Goal: Task Accomplishment & Management: Manage account settings

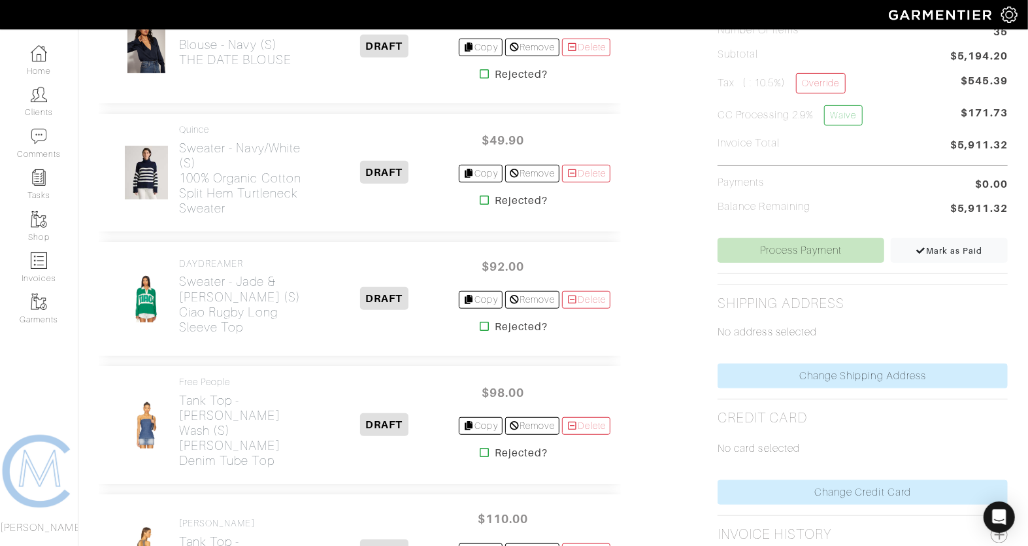
scroll to position [534, 0]
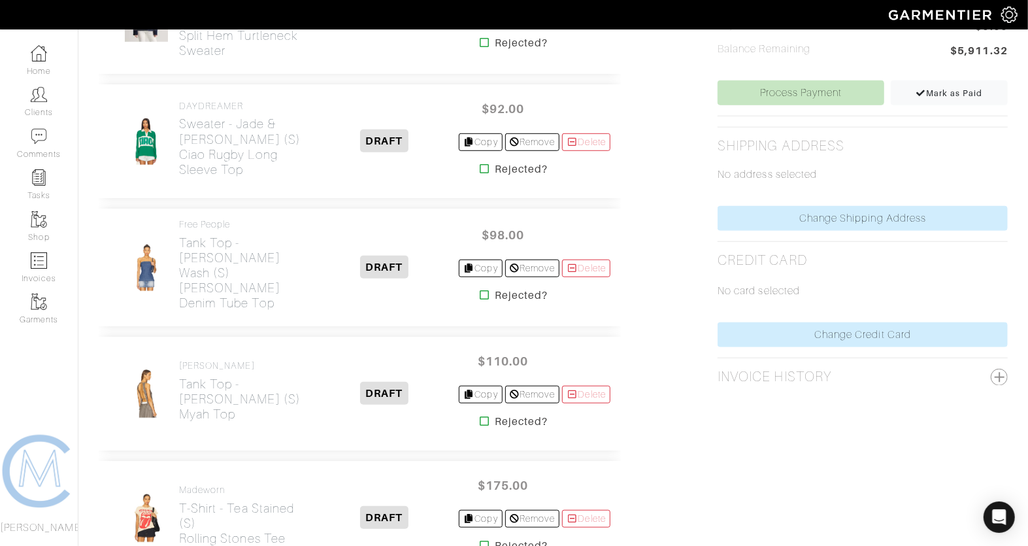
click at [480, 289] on icon at bounding box center [485, 294] width 10 height 10
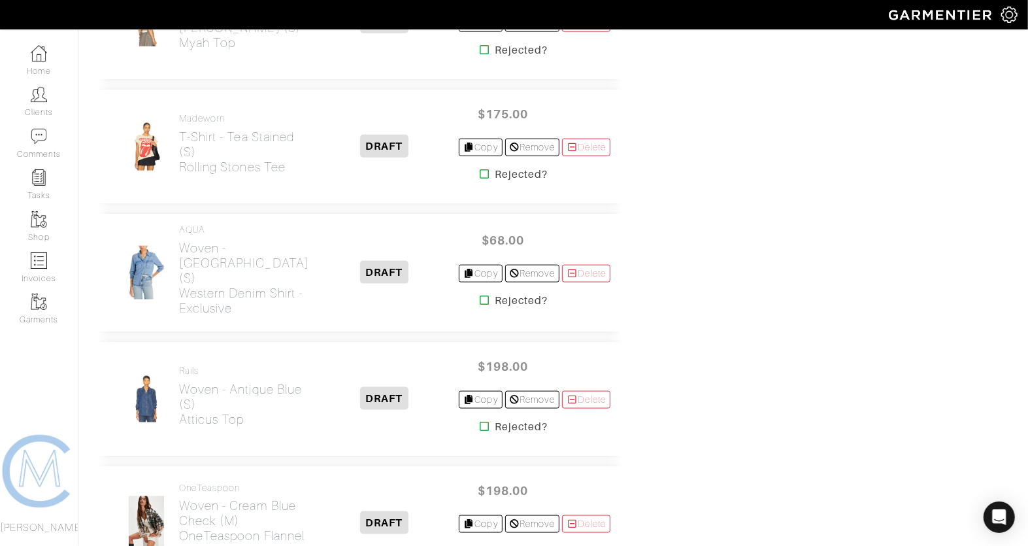
scroll to position [906, 0]
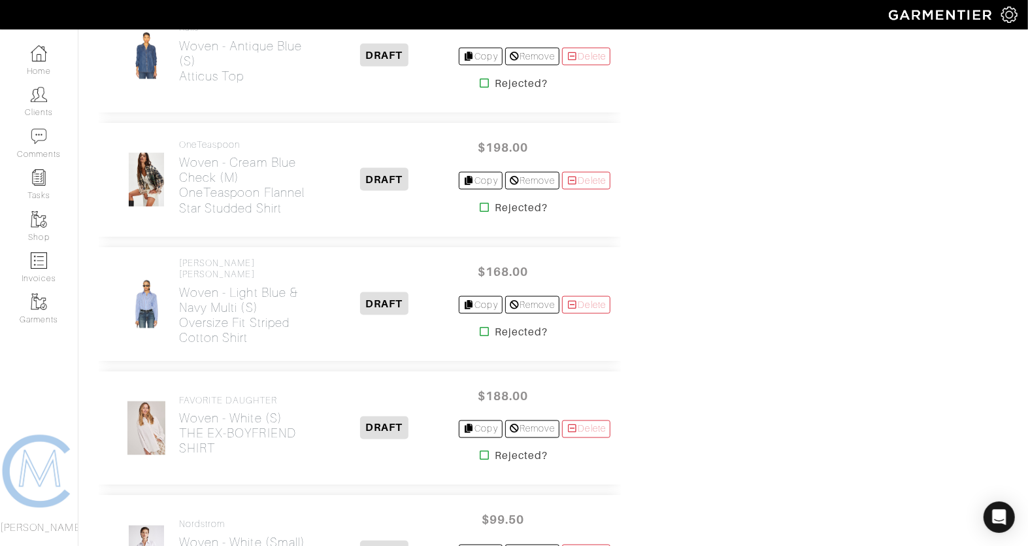
scroll to position [1140, 0]
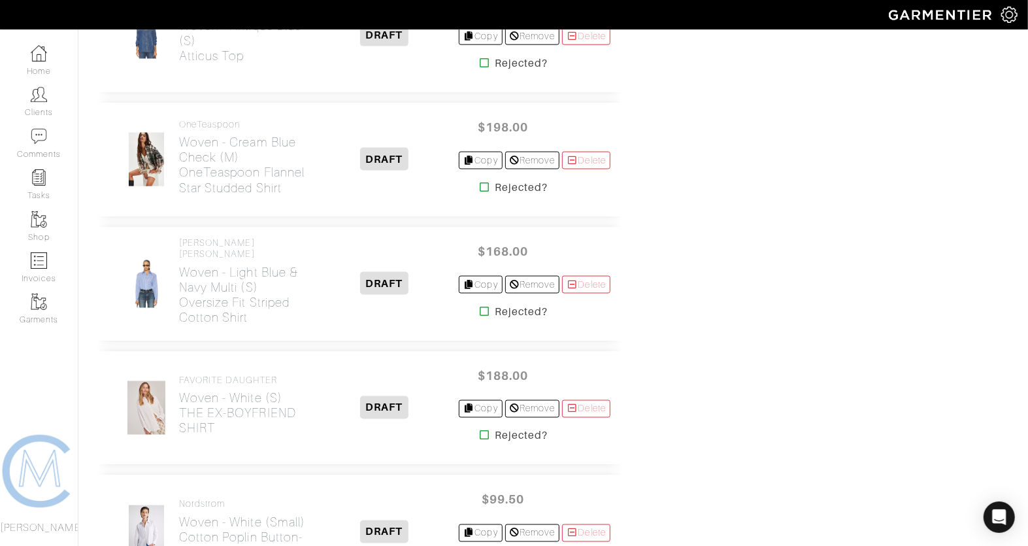
click at [480, 182] on icon at bounding box center [485, 187] width 10 height 10
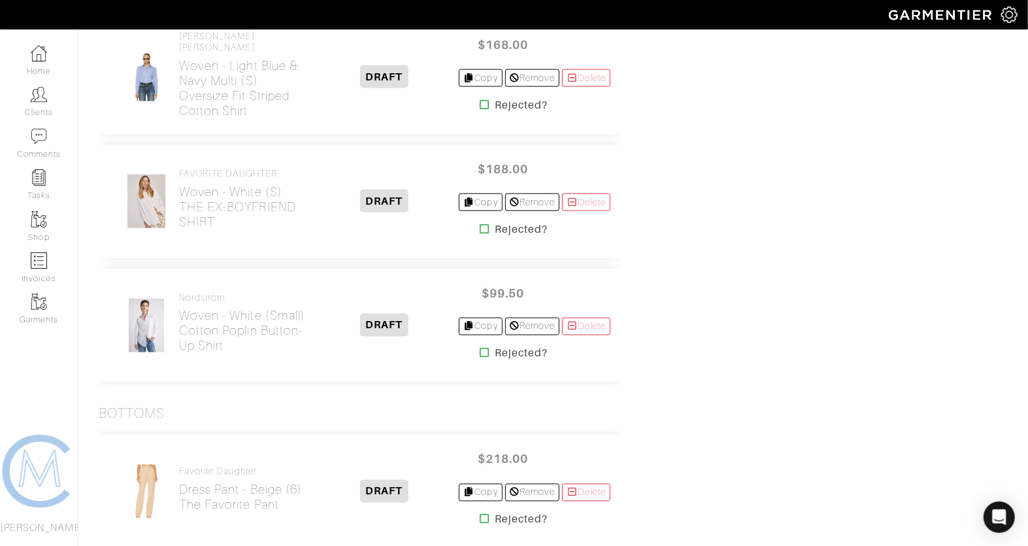
scroll to position [1227, 0]
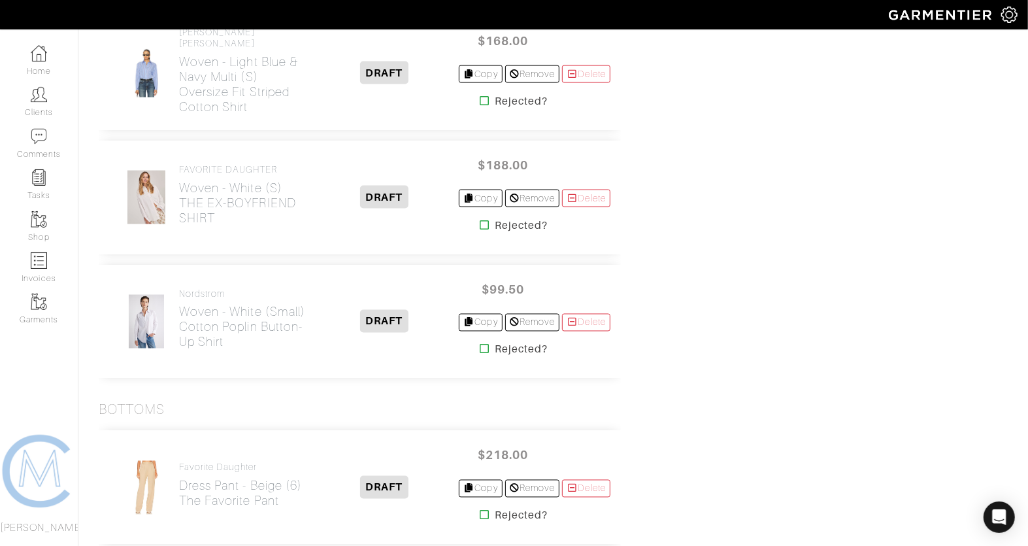
click at [480, 344] on icon at bounding box center [485, 349] width 10 height 10
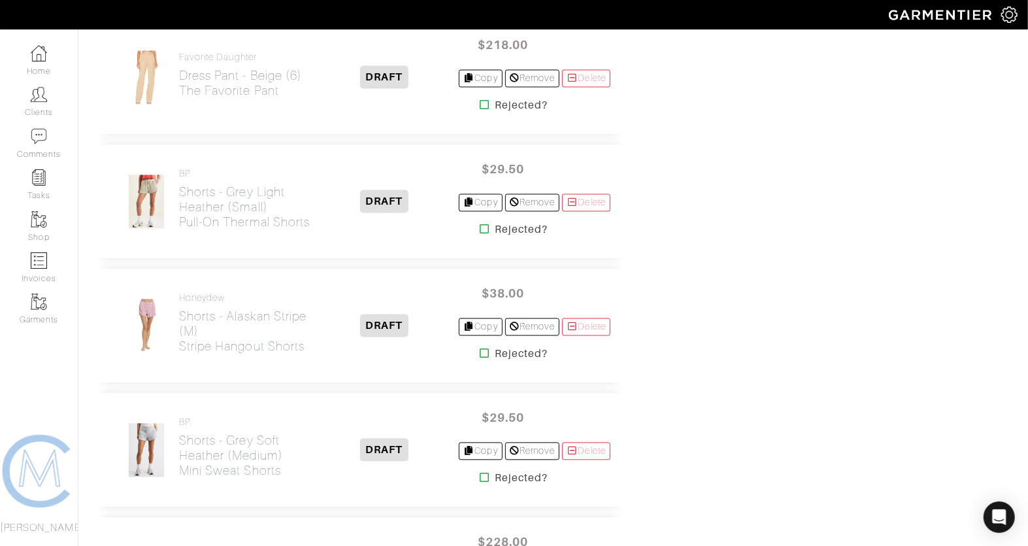
scroll to position [1513, 0]
click at [480, 223] on icon at bounding box center [485, 228] width 10 height 10
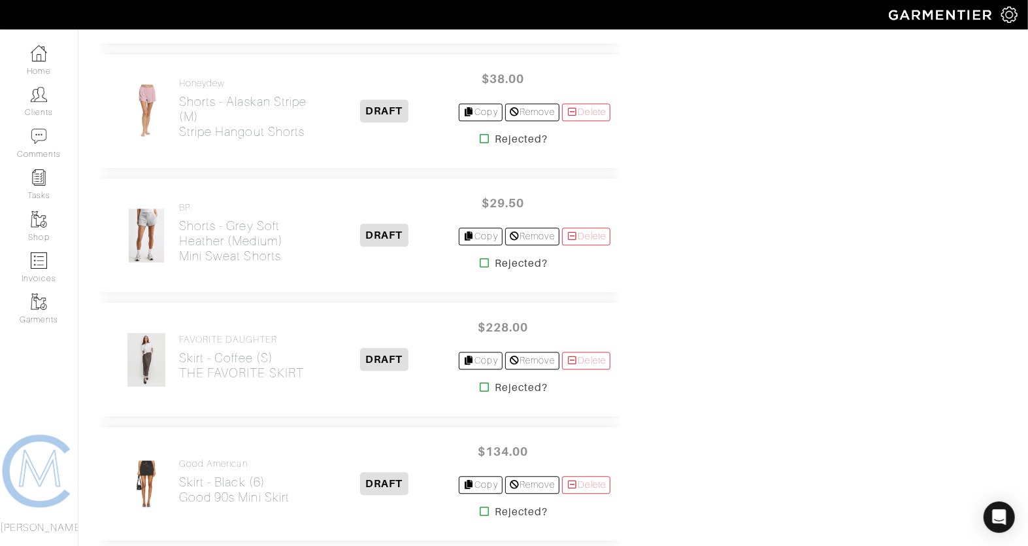
scroll to position [1730, 0]
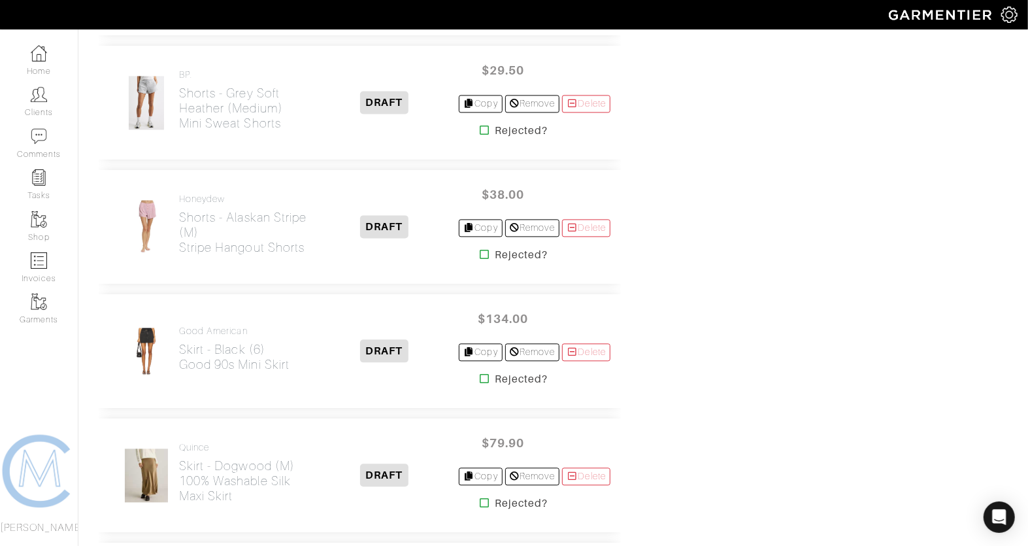
scroll to position [1597, 0]
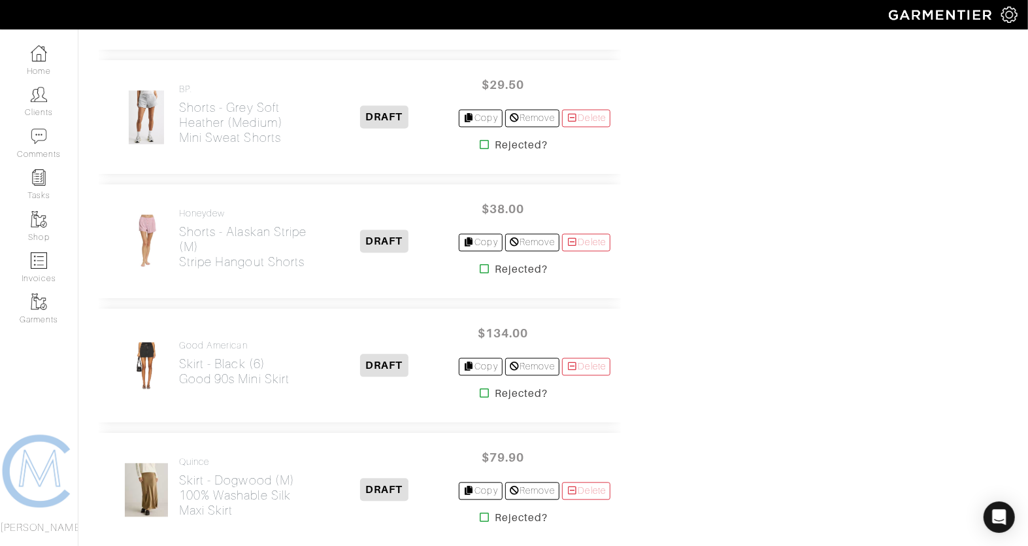
click at [480, 139] on icon at bounding box center [485, 144] width 10 height 10
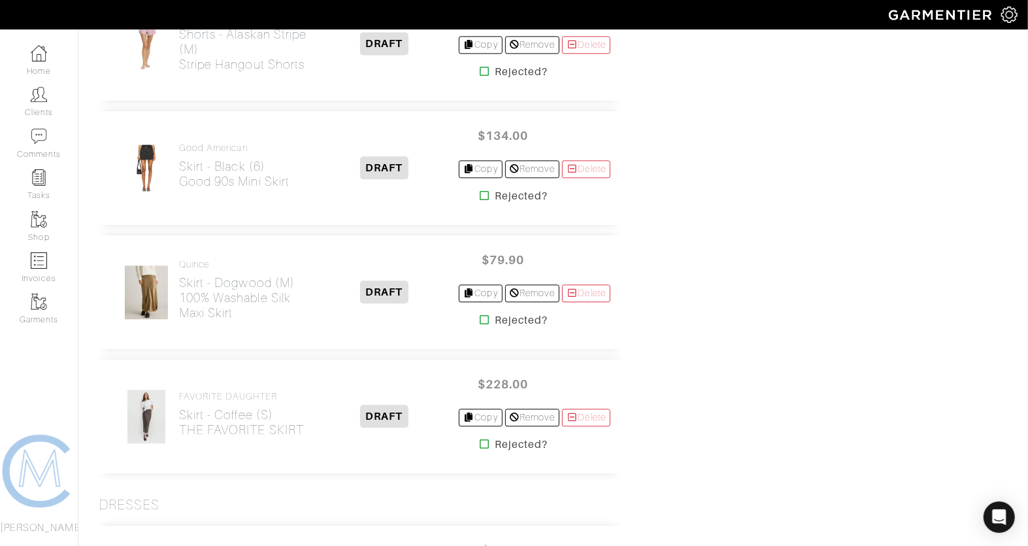
scroll to position [1919, 0]
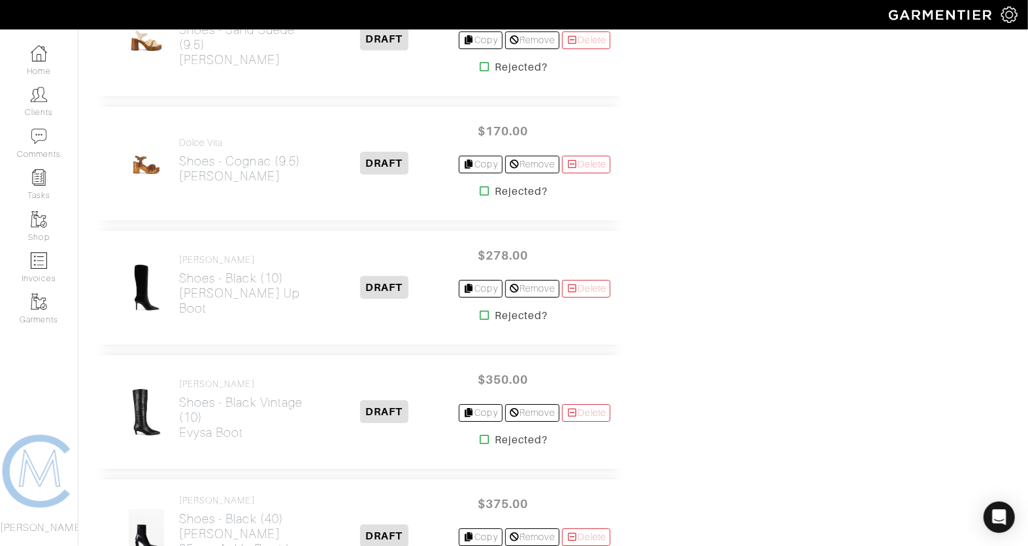
scroll to position [2690, 0]
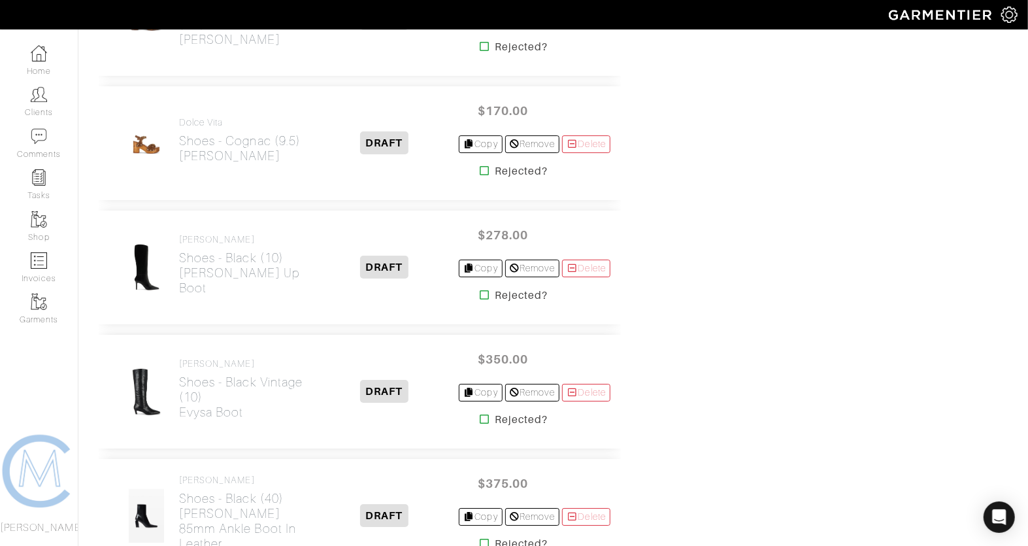
click at [480, 414] on icon at bounding box center [485, 419] width 10 height 10
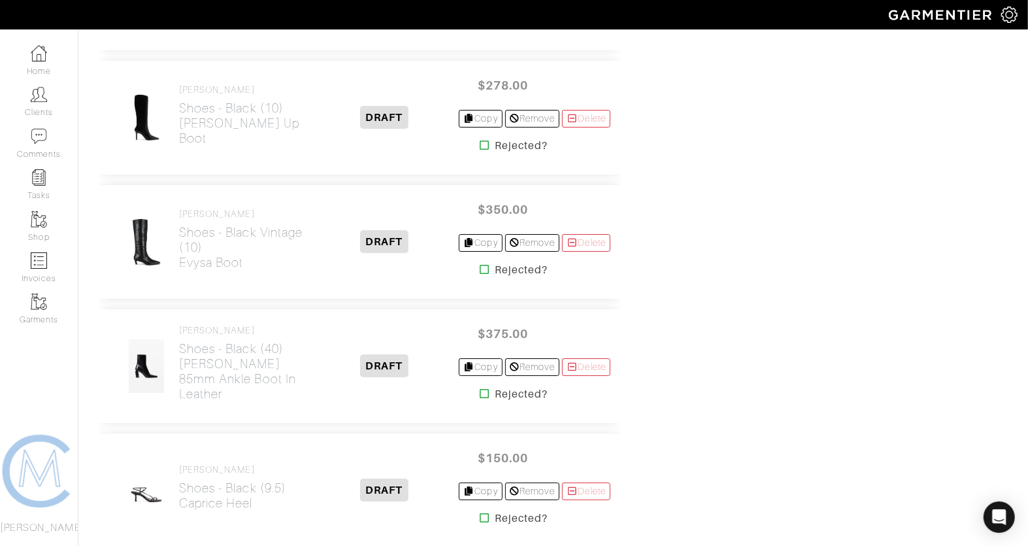
scroll to position [2941, 0]
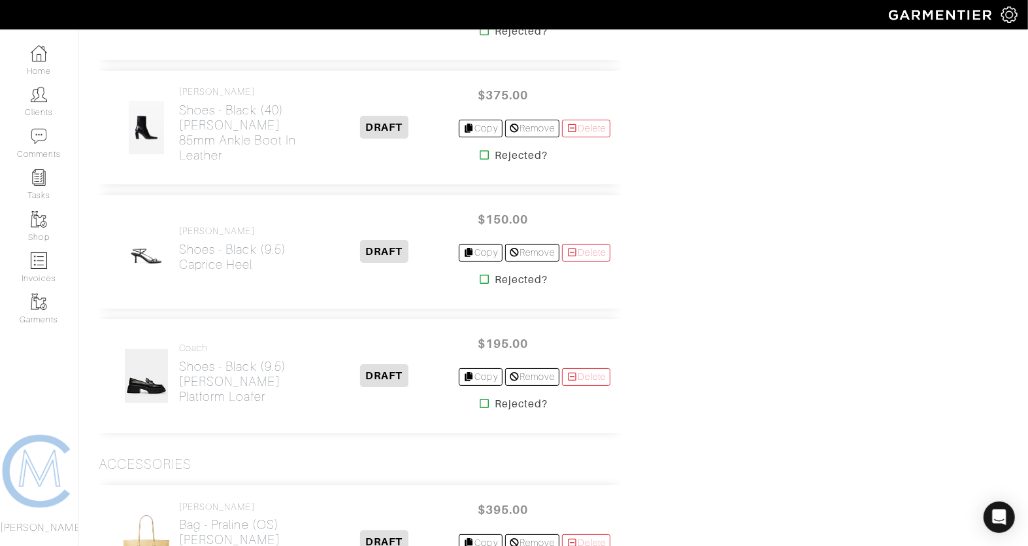
scroll to position [2954, 0]
click at [480, 399] on icon at bounding box center [485, 404] width 10 height 10
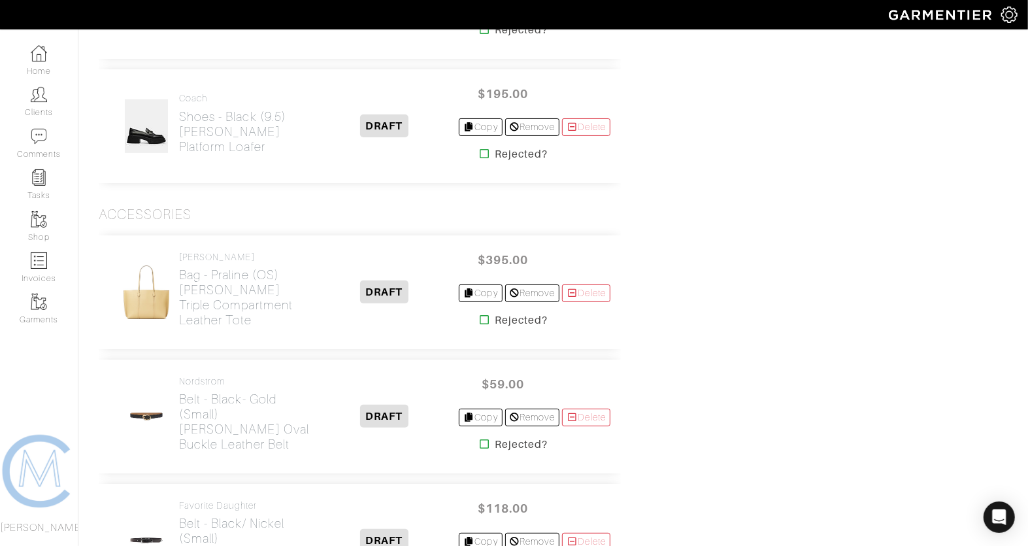
scroll to position [3337, 0]
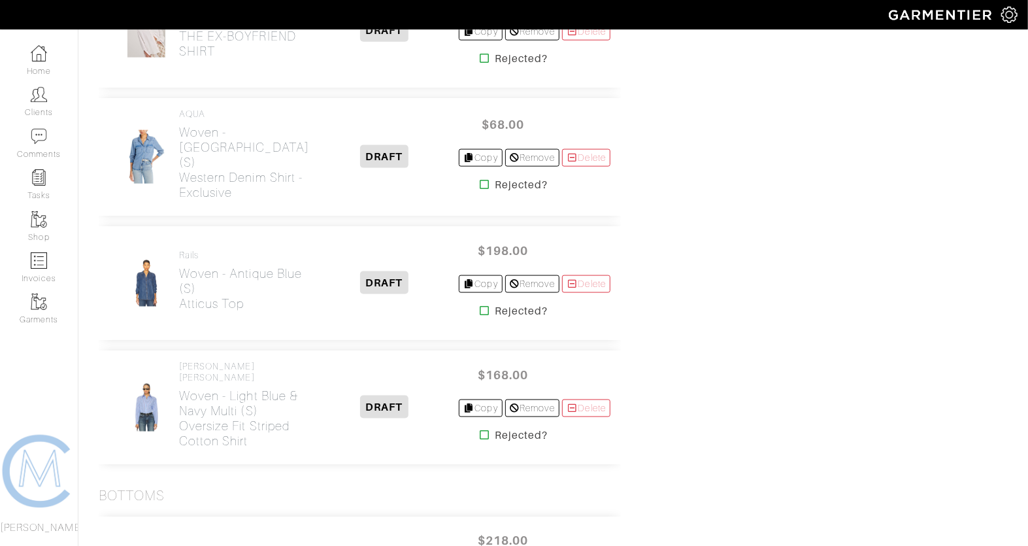
scroll to position [1010, 0]
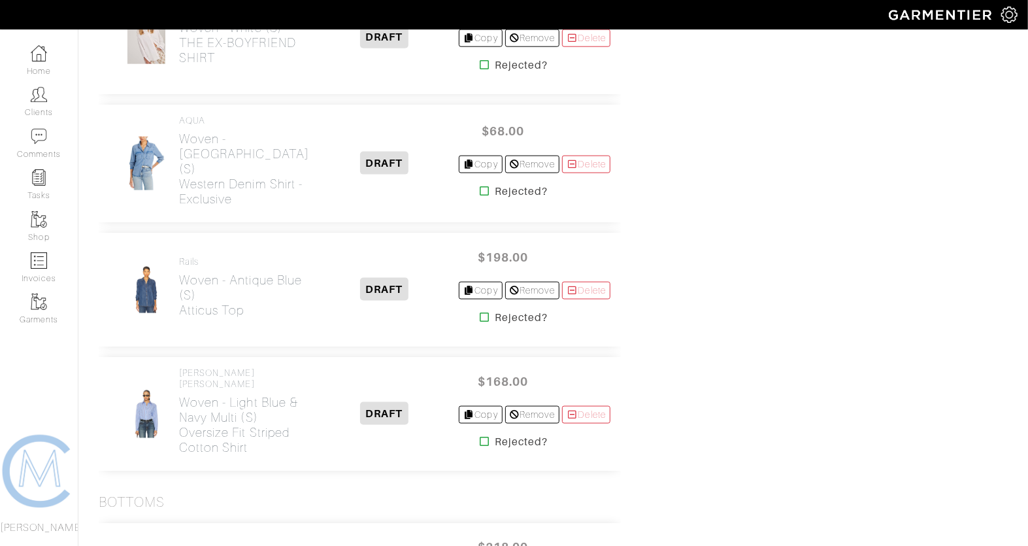
click at [480, 186] on icon at bounding box center [485, 191] width 10 height 10
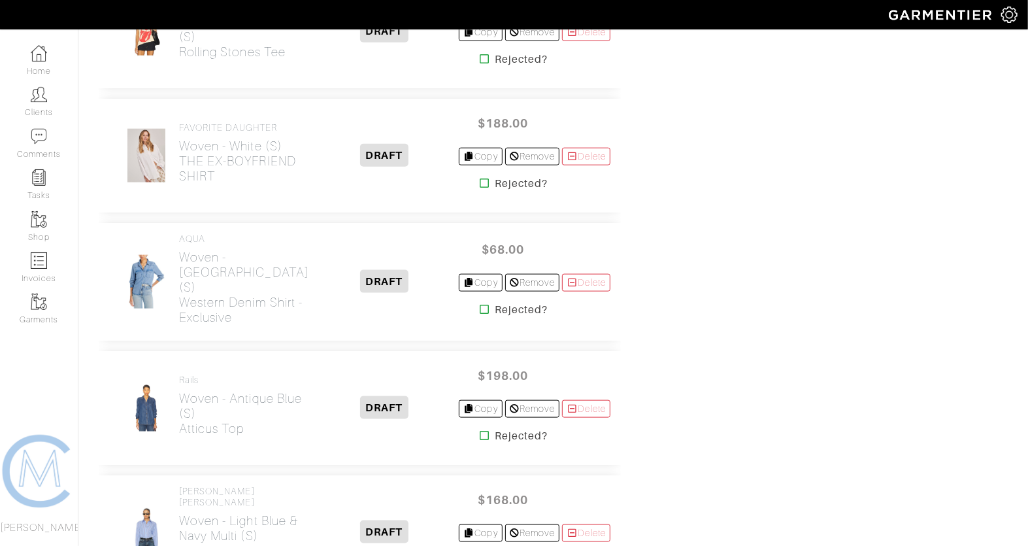
scroll to position [843, 0]
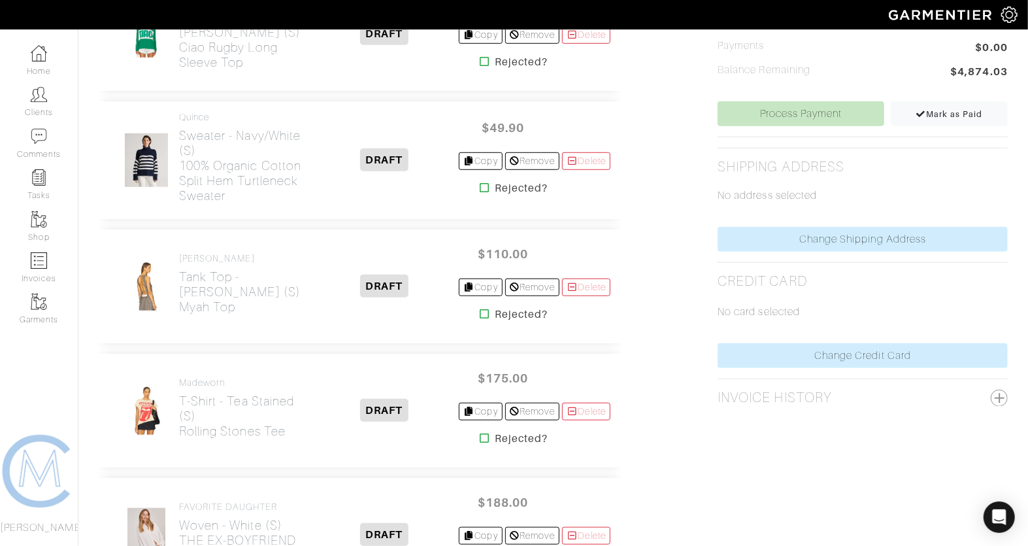
scroll to position [538, 0]
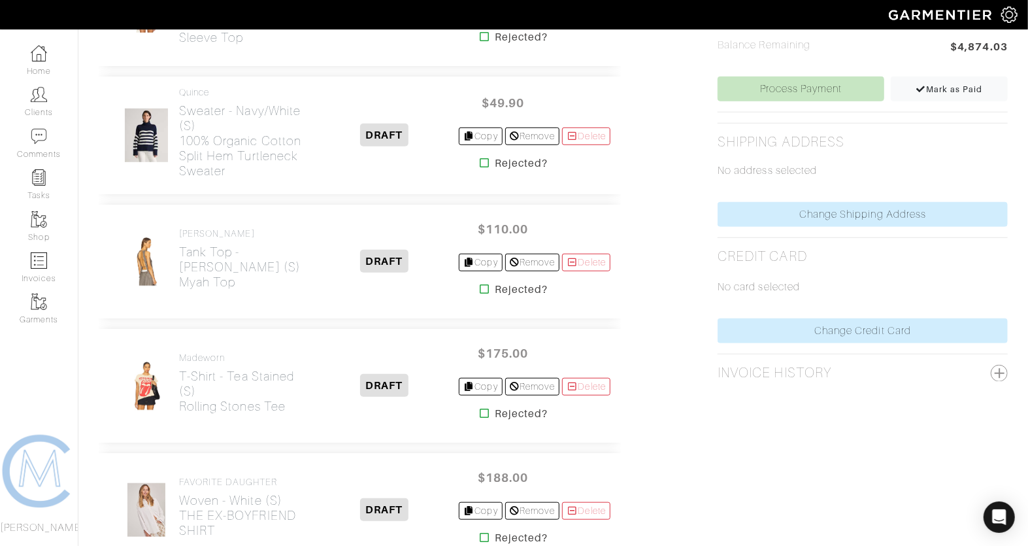
click at [480, 288] on icon at bounding box center [485, 289] width 10 height 10
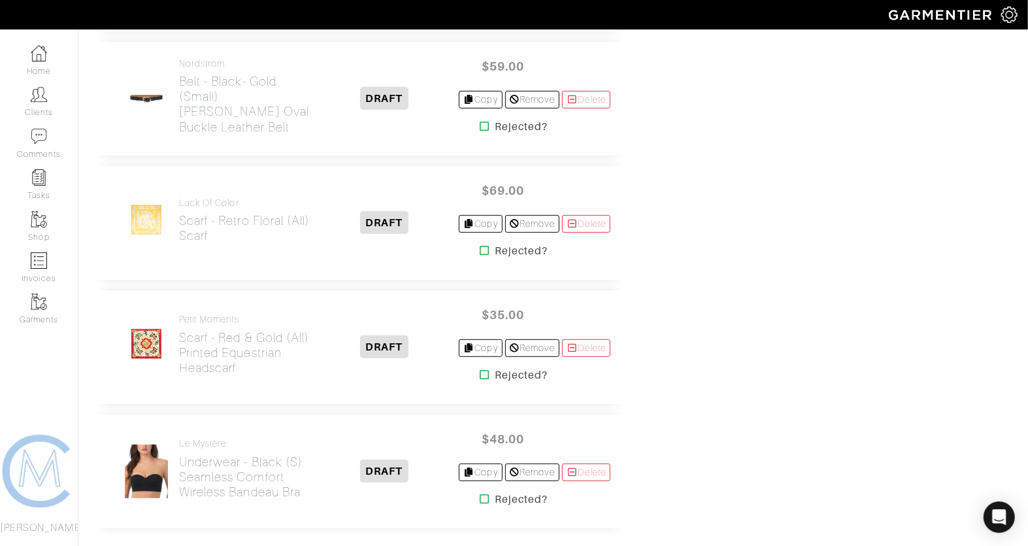
scroll to position [3479, 0]
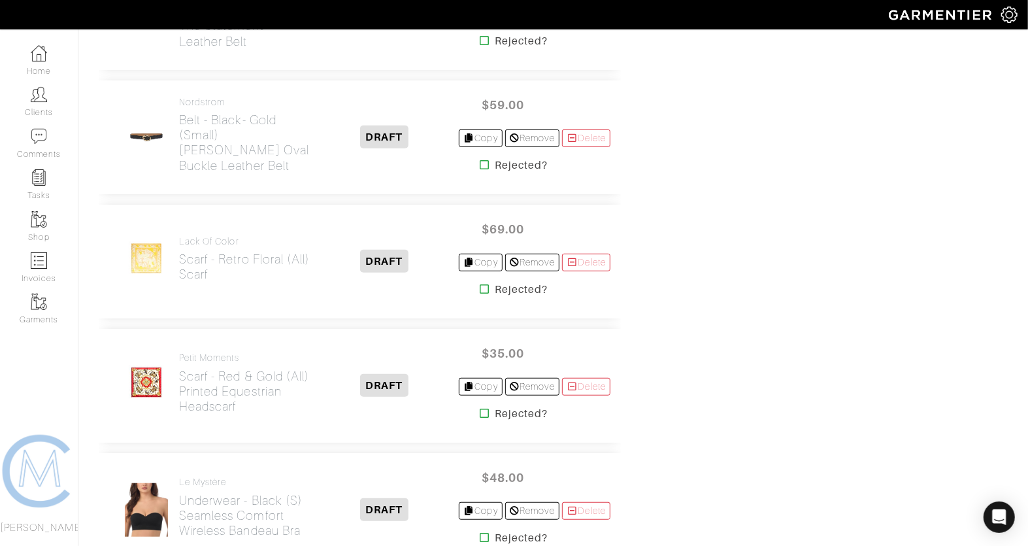
click at [480, 284] on icon at bounding box center [485, 289] width 10 height 10
click at [480, 408] on icon at bounding box center [485, 413] width 10 height 10
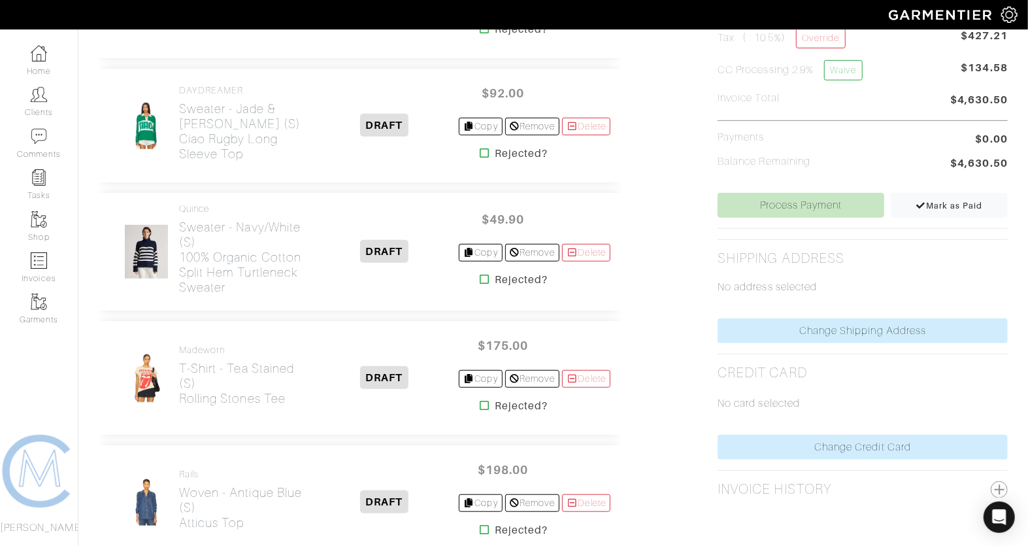
scroll to position [433, 0]
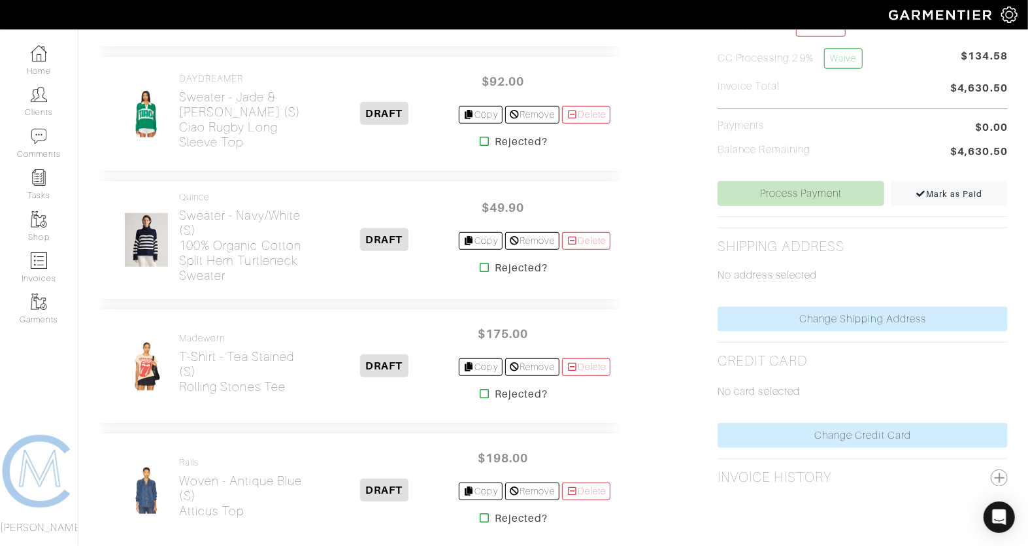
click at [480, 393] on icon at bounding box center [485, 393] width 10 height 10
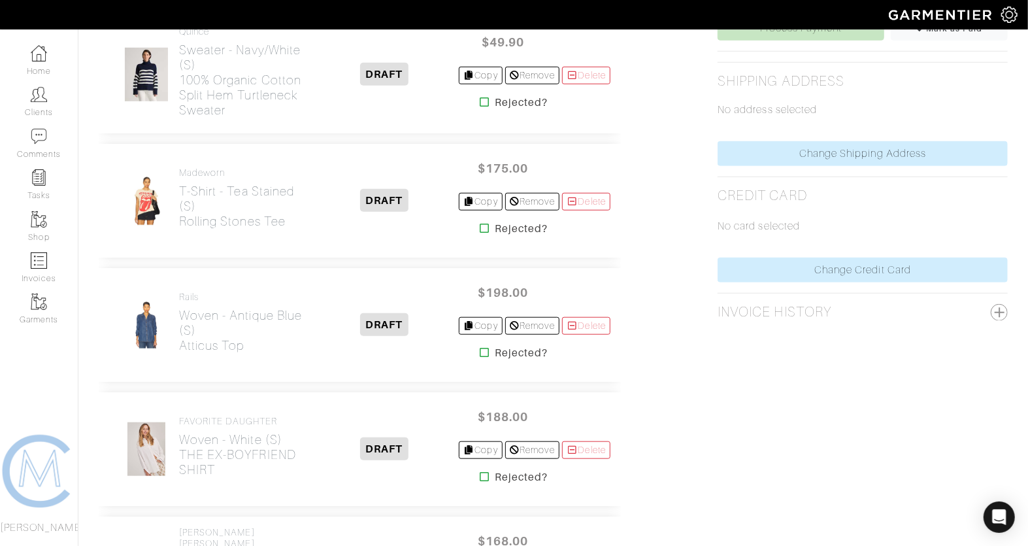
scroll to position [673, 0]
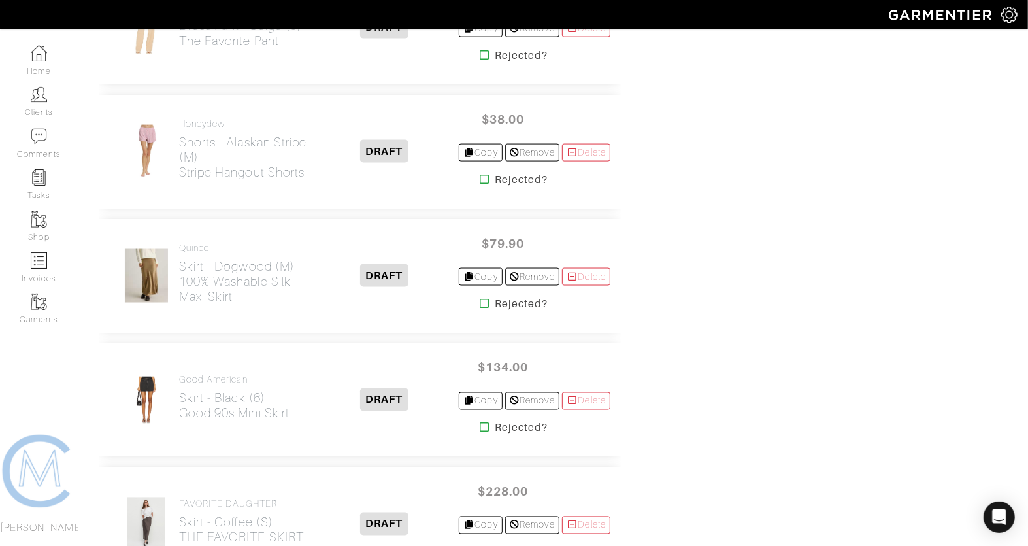
scroll to position [818, 0]
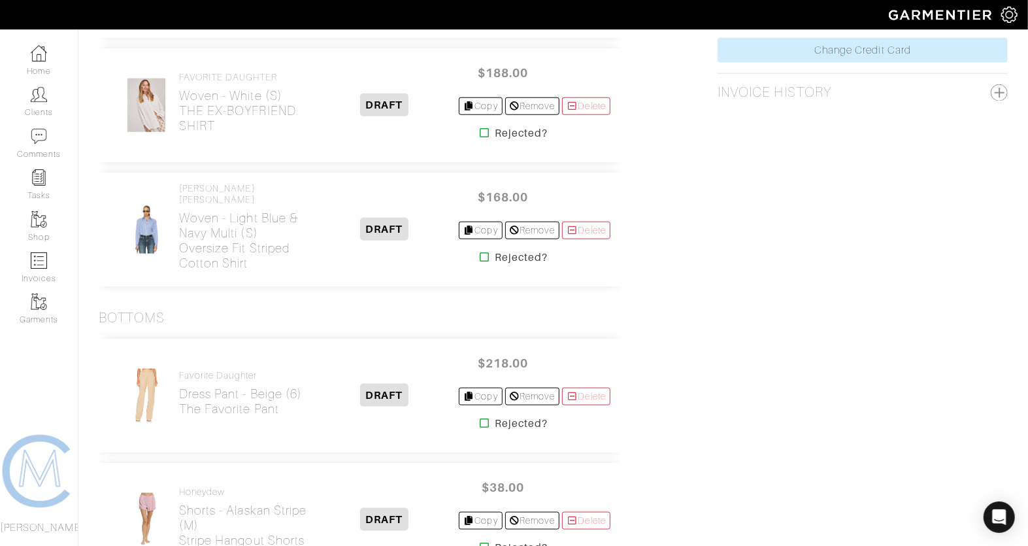
click at [481, 252] on icon at bounding box center [485, 257] width 10 height 10
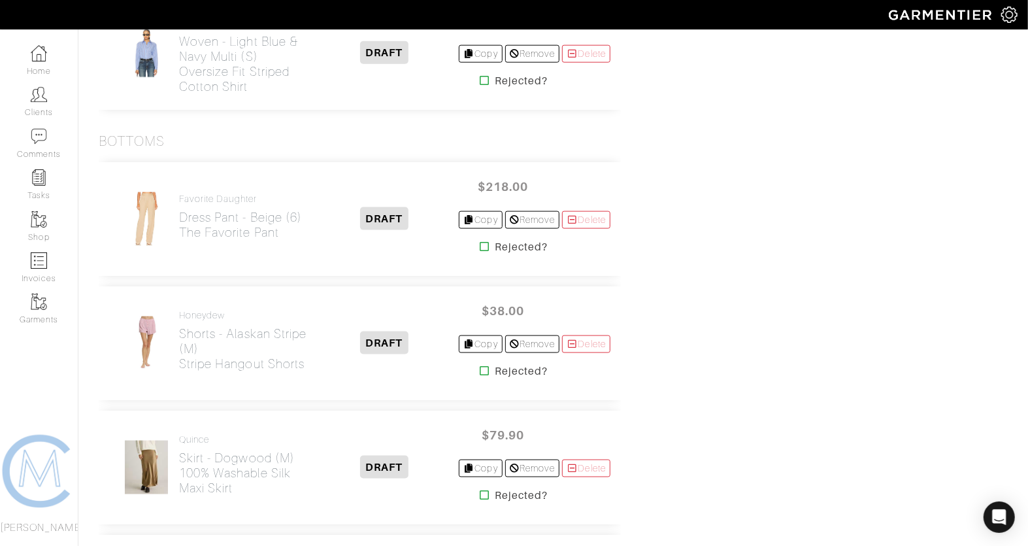
scroll to position [1003, 0]
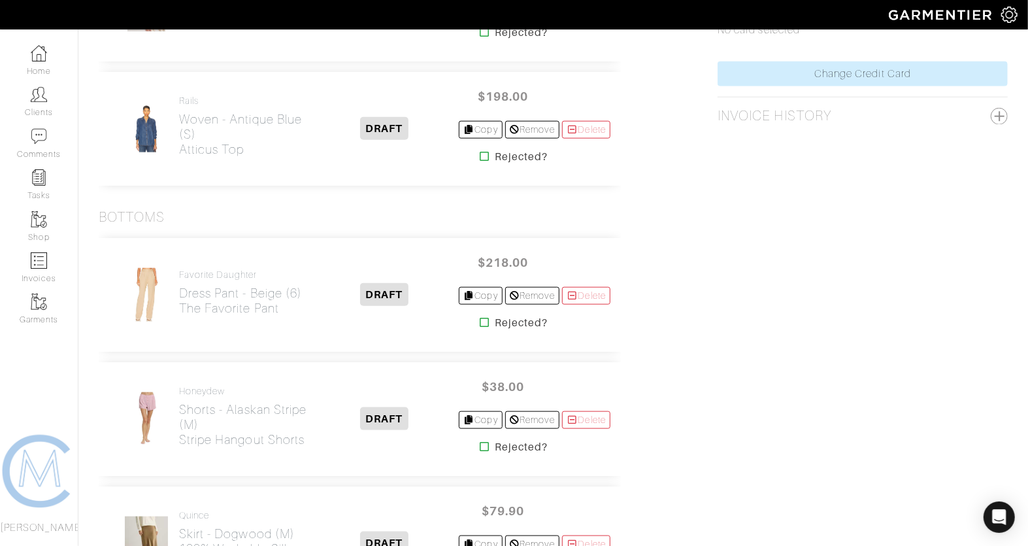
scroll to position [797, 0]
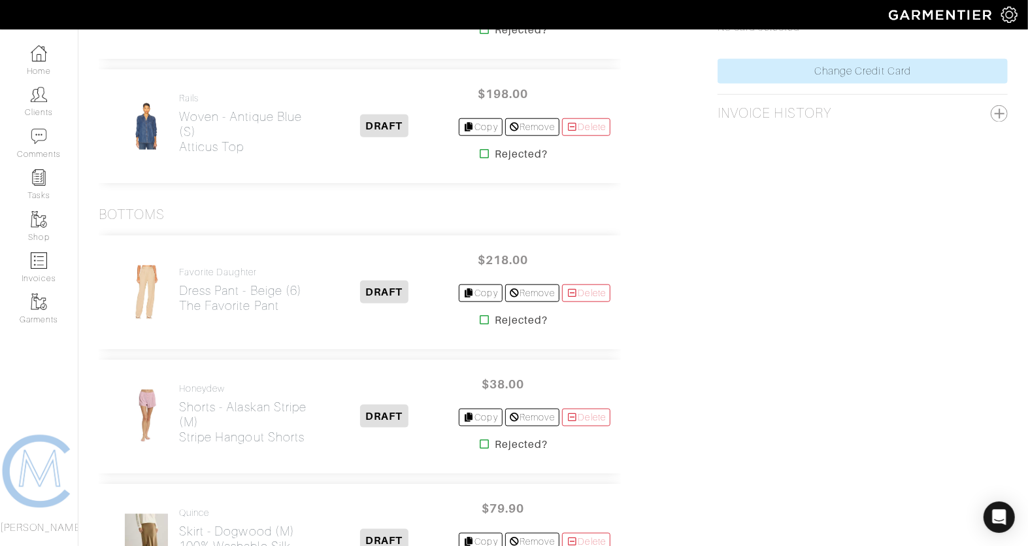
click at [480, 314] on icon at bounding box center [485, 319] width 10 height 10
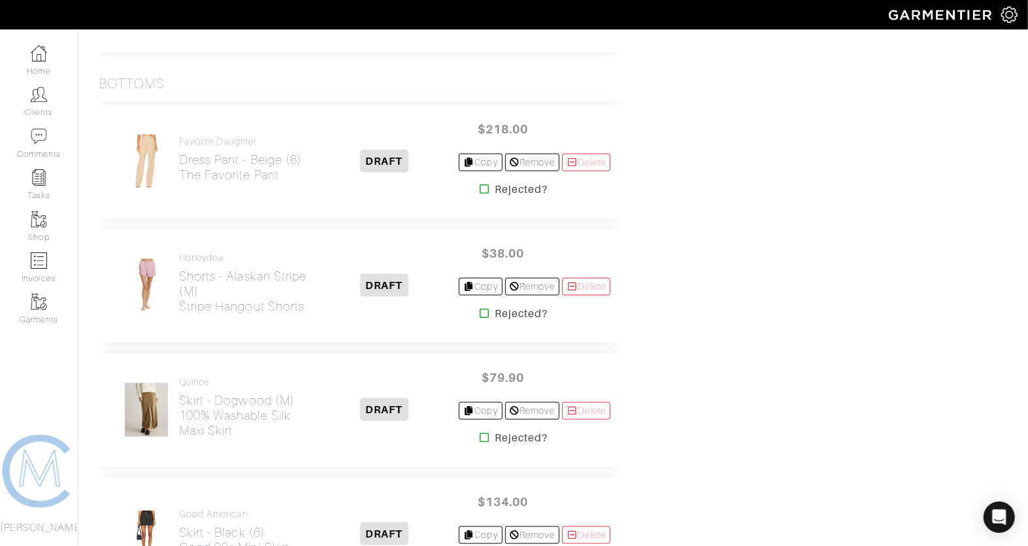
scroll to position [938, 0]
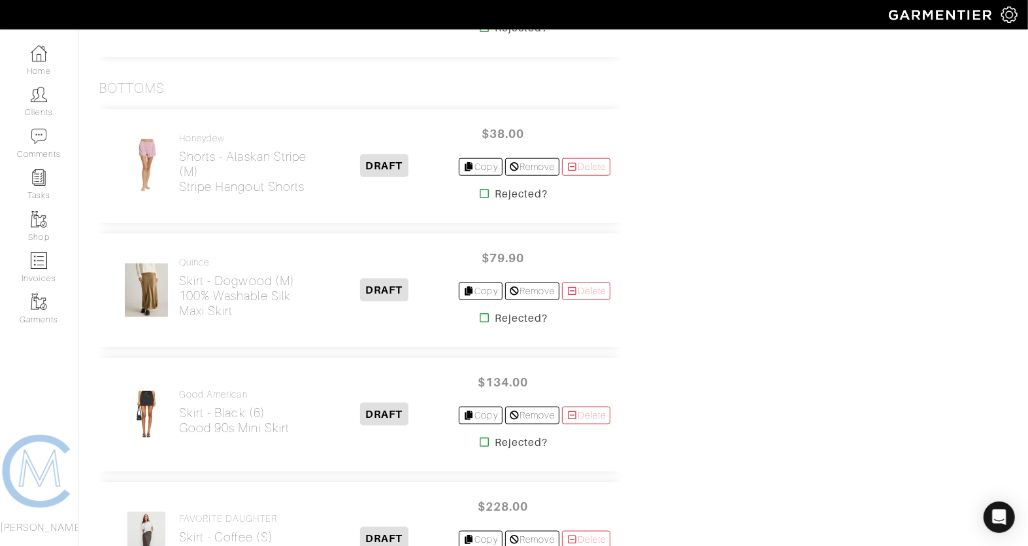
scroll to position [1000, 0]
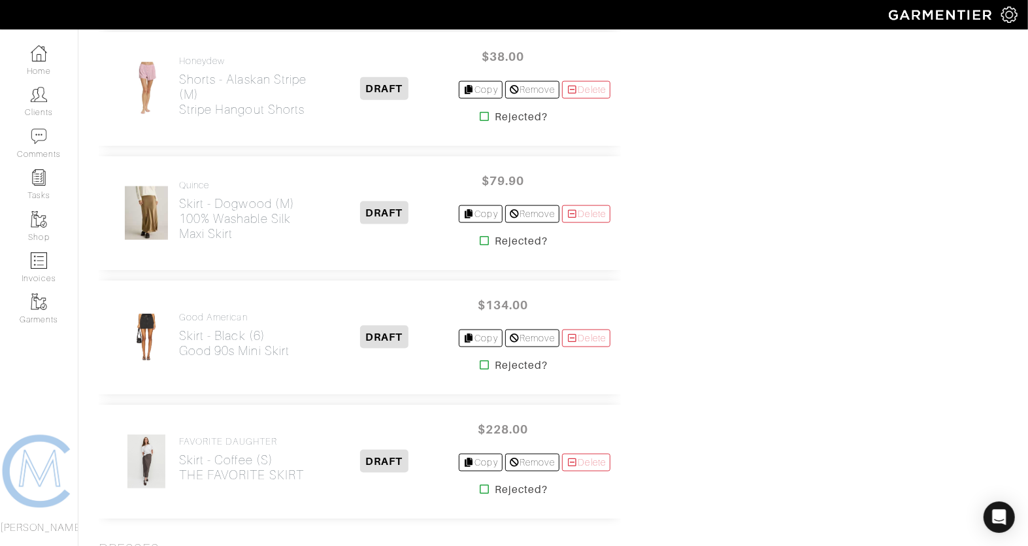
click at [480, 237] on icon at bounding box center [485, 240] width 10 height 10
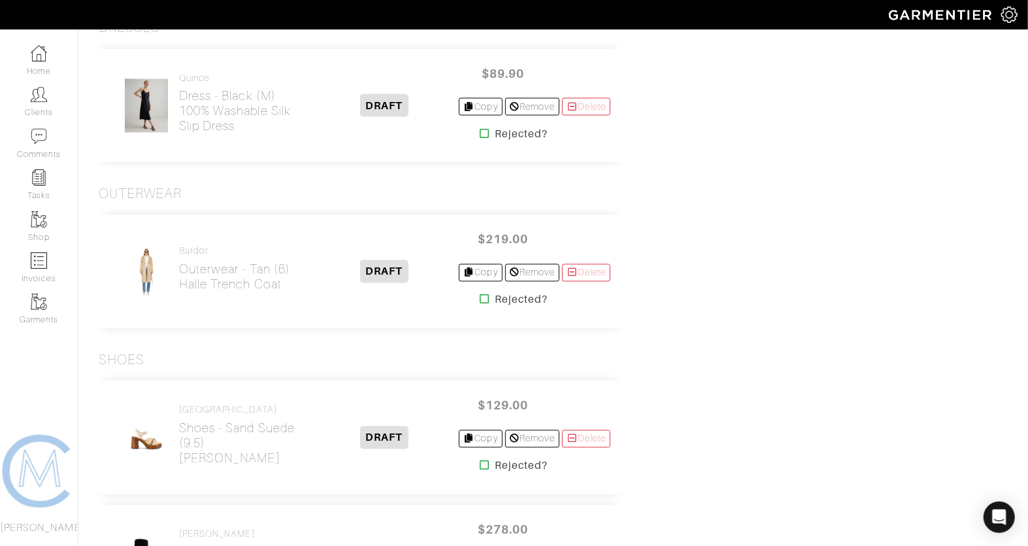
scroll to position [1435, 0]
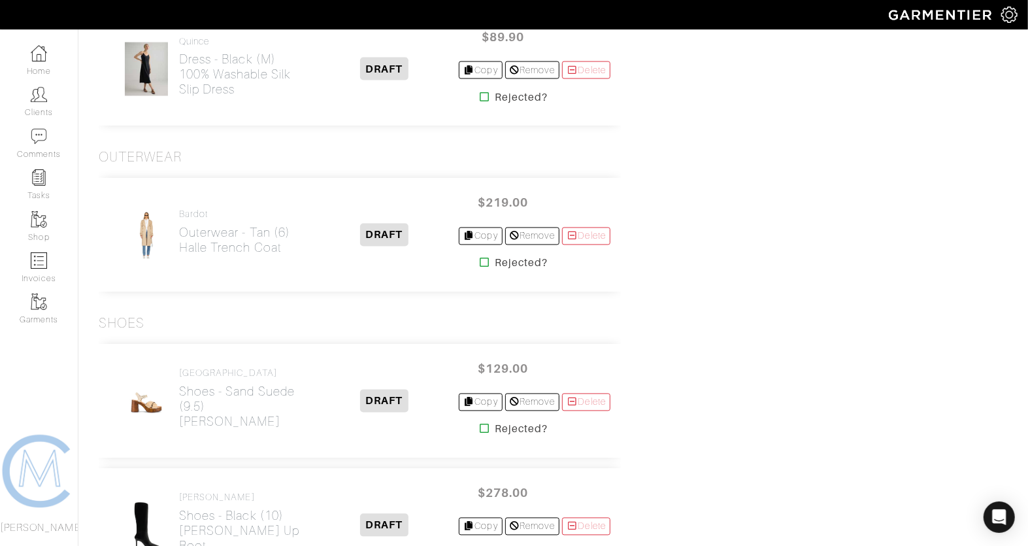
click at [480, 257] on icon at bounding box center [485, 262] width 10 height 10
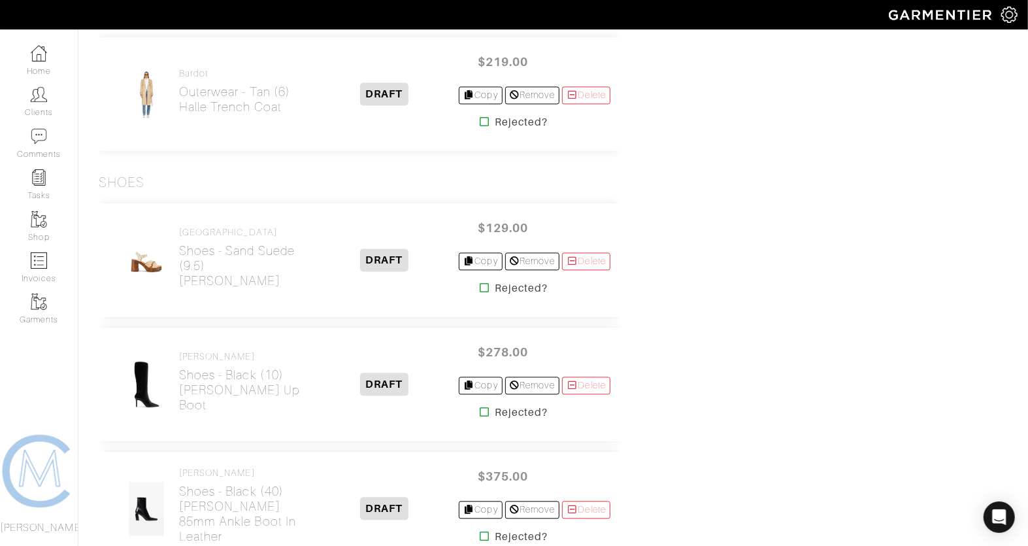
scroll to position [1578, 0]
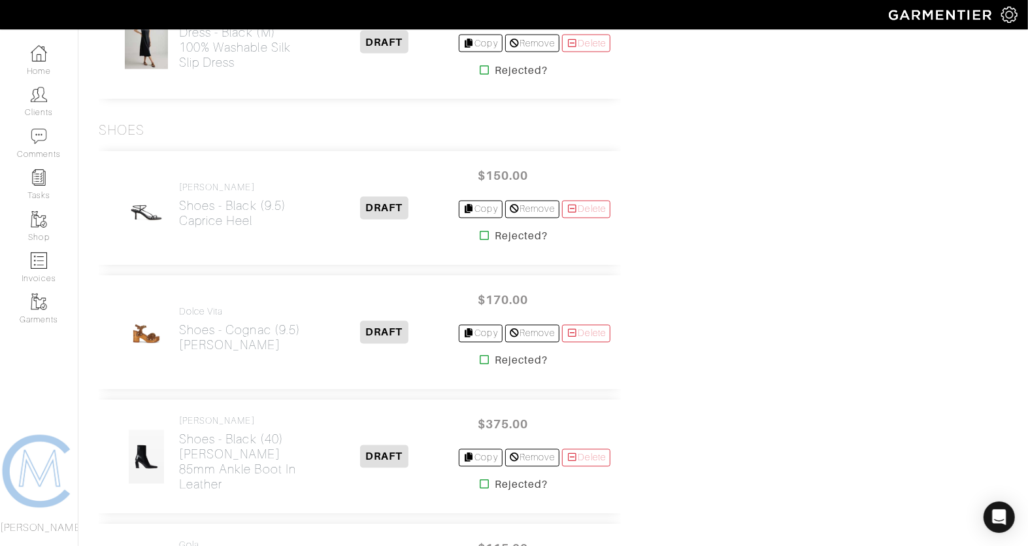
scroll to position [1541, 0]
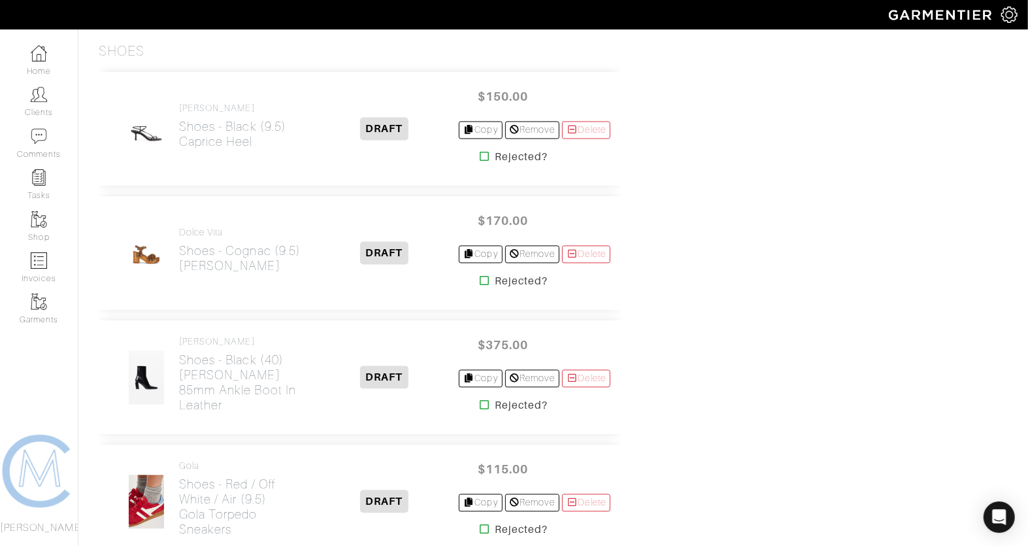
click at [480, 276] on icon at bounding box center [485, 281] width 10 height 10
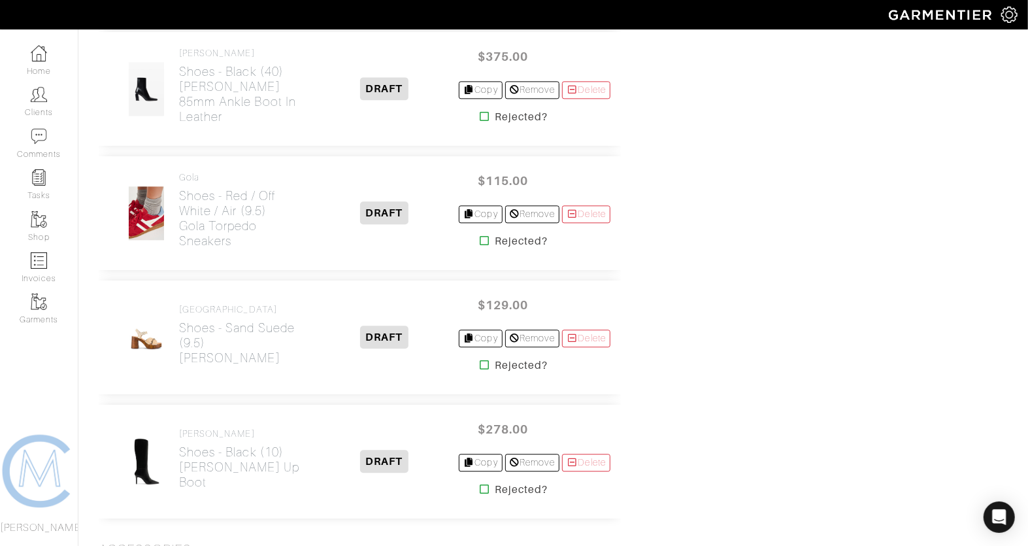
scroll to position [1848, 0]
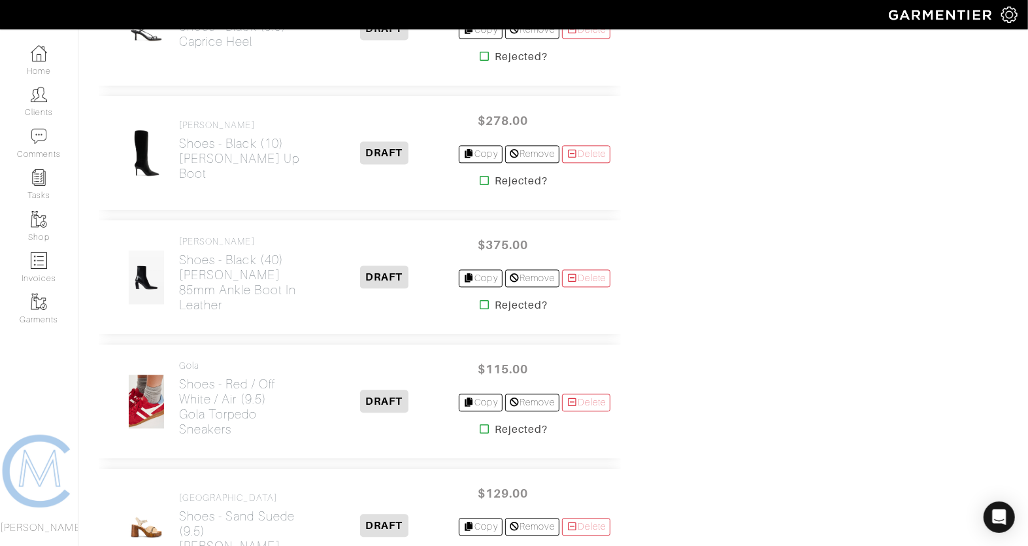
scroll to position [1800, 0]
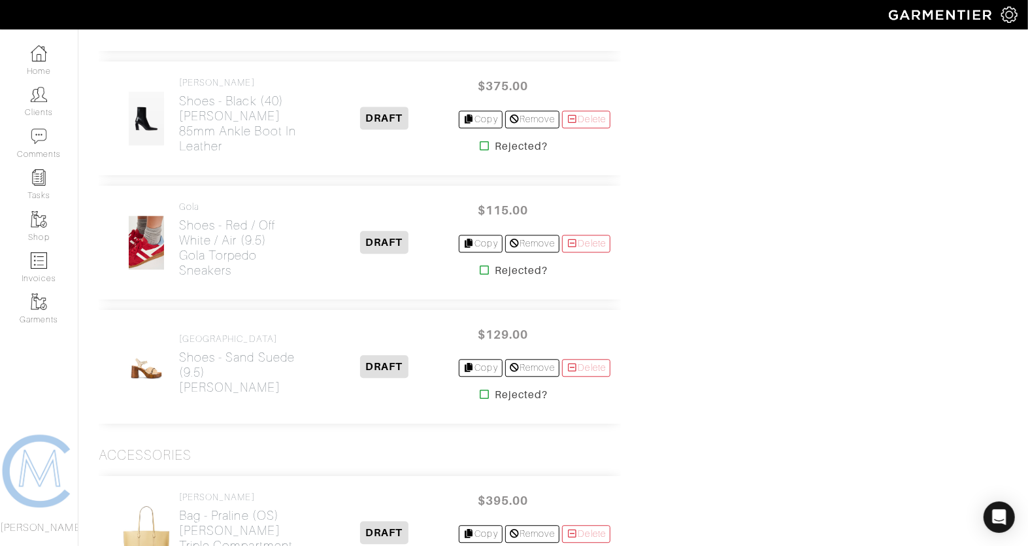
click at [480, 389] on icon at bounding box center [485, 394] width 10 height 10
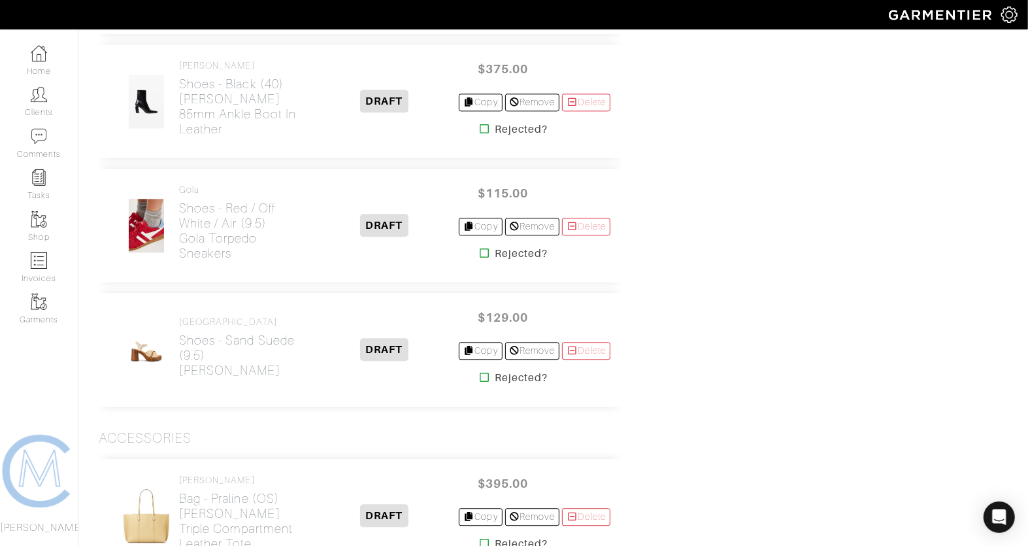
scroll to position [1898, 0]
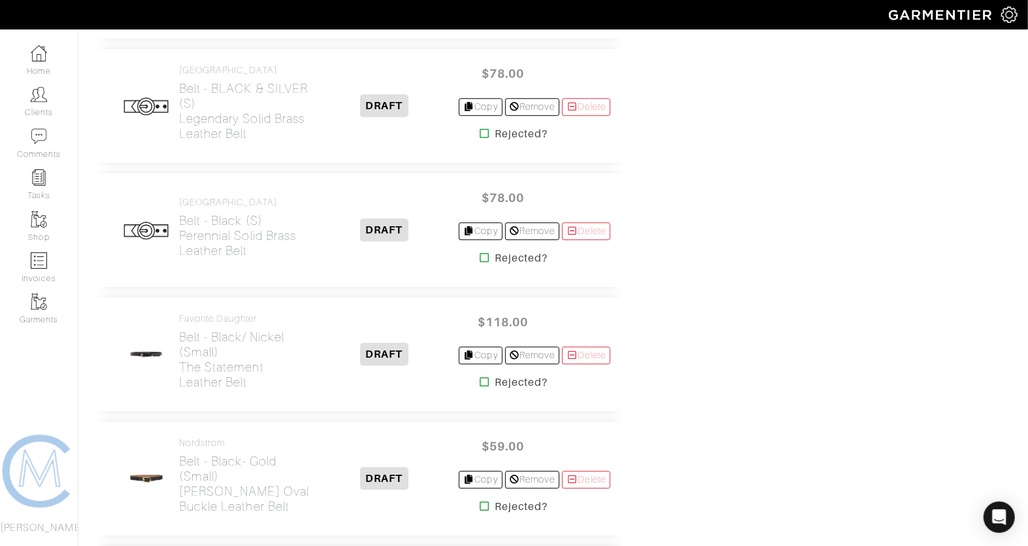
scroll to position [2222, 0]
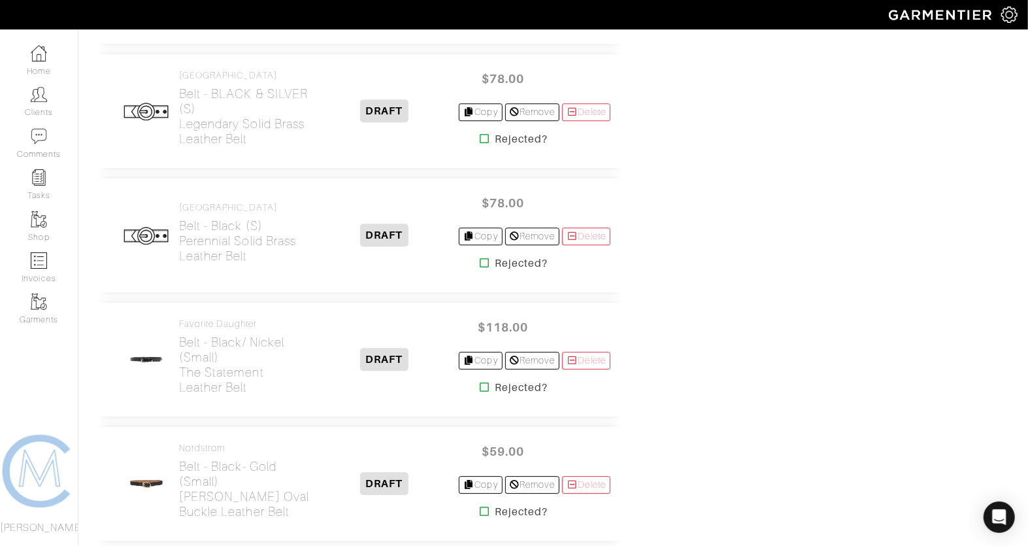
click at [480, 382] on icon at bounding box center [485, 387] width 10 height 10
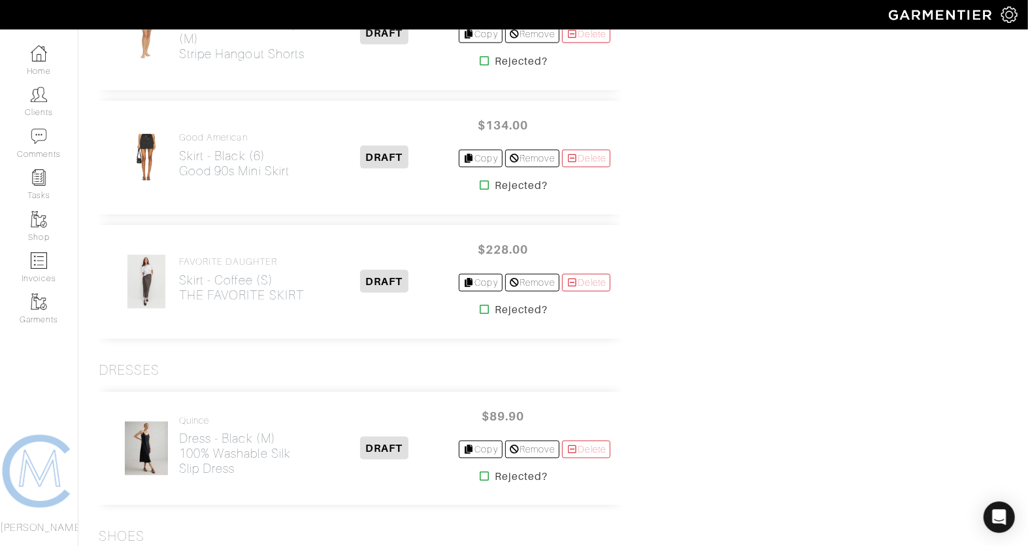
scroll to position [1069, 0]
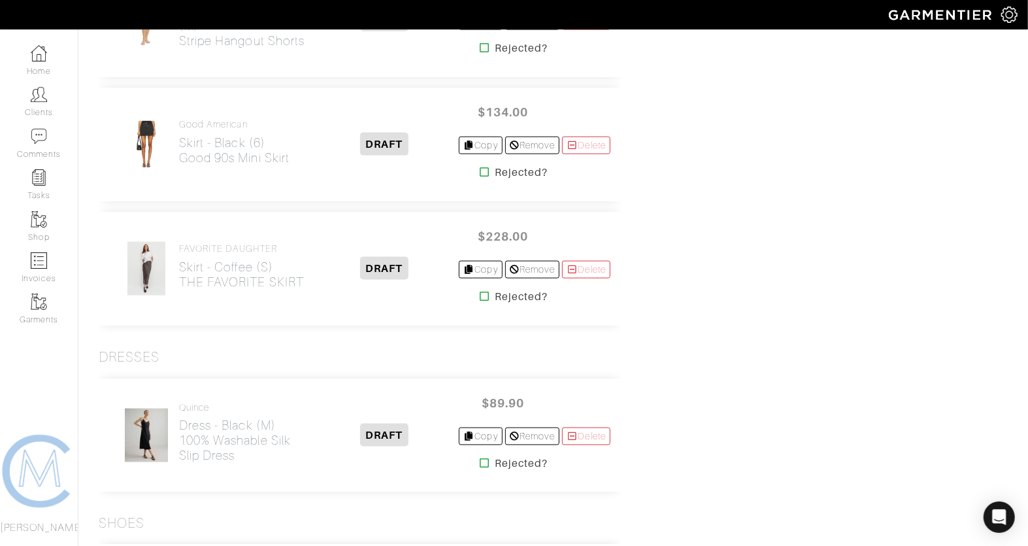
click at [480, 292] on icon at bounding box center [485, 296] width 10 height 10
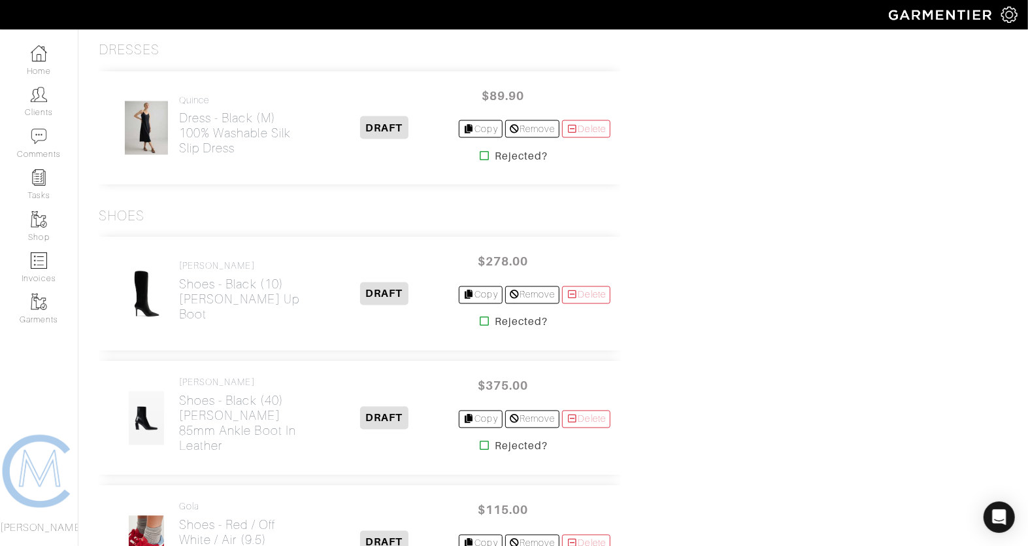
scroll to position [1394, 0]
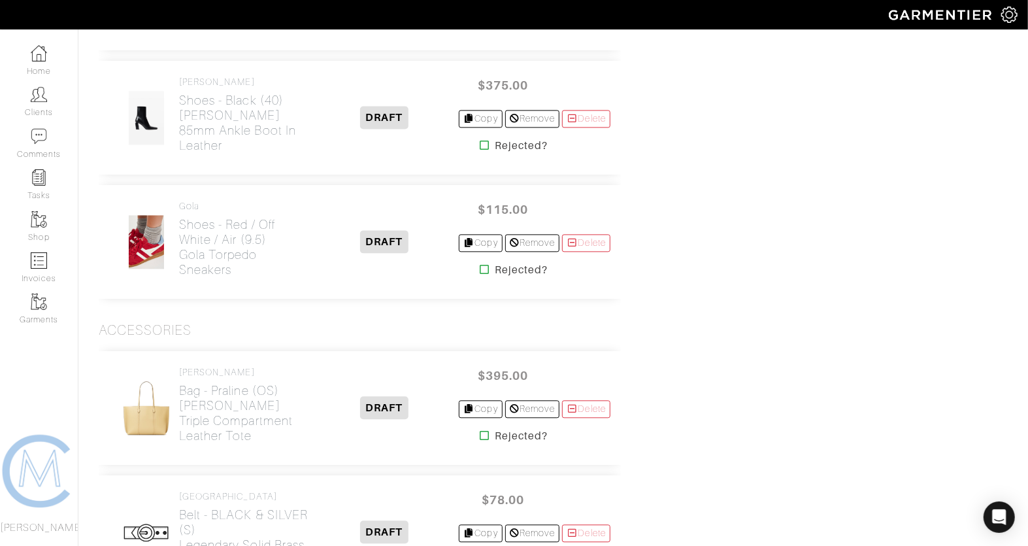
scroll to position [1691, 0]
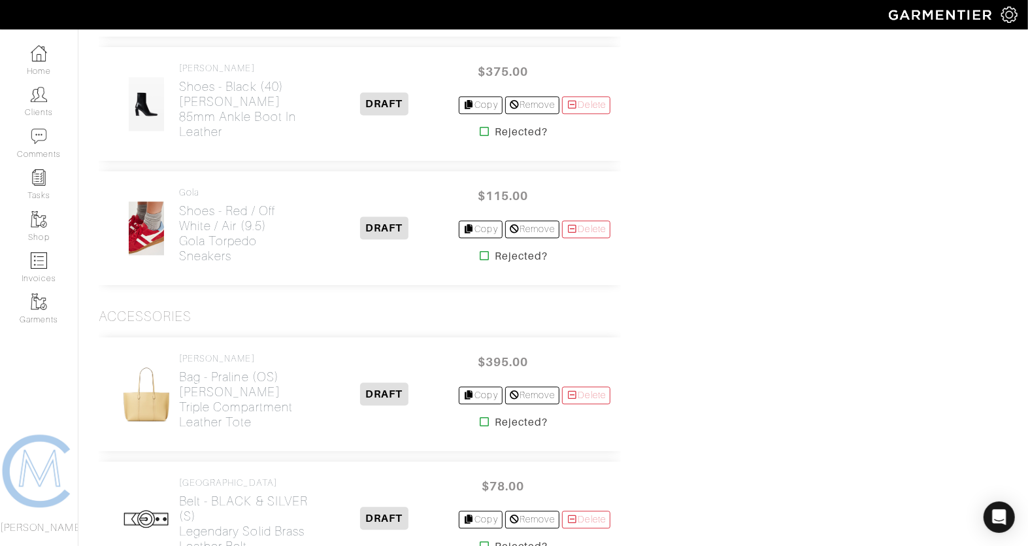
click at [480, 416] on icon at bounding box center [485, 421] width 10 height 10
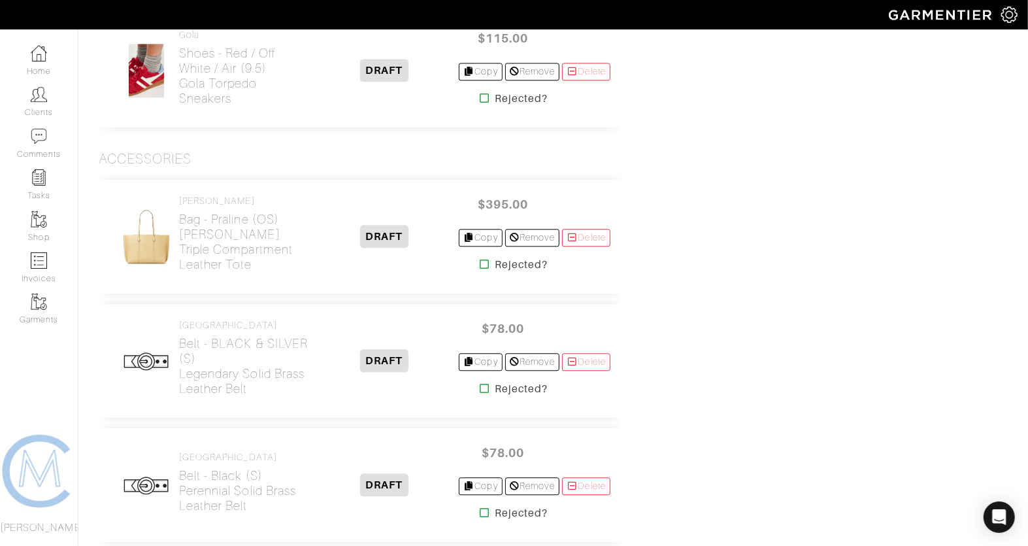
scroll to position [1846, 0]
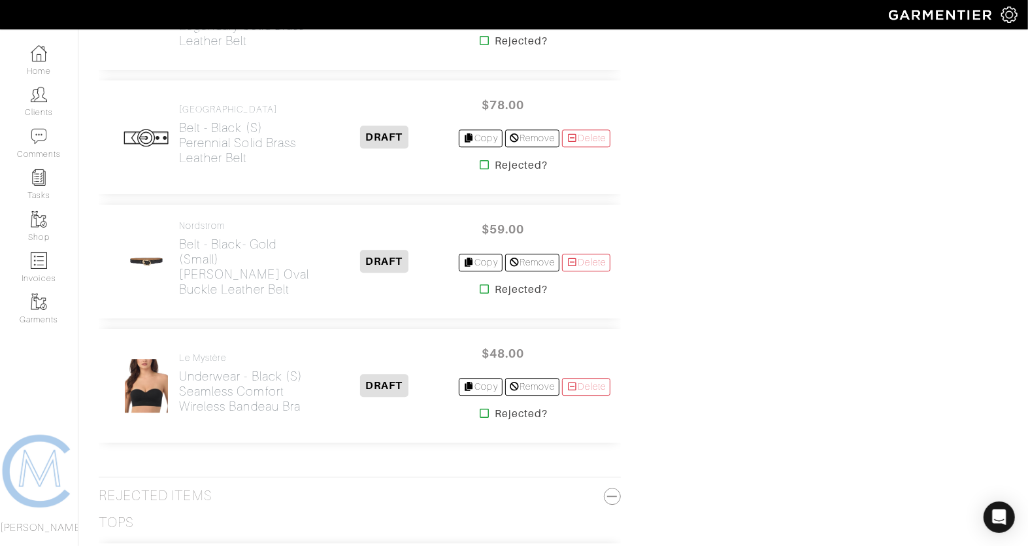
scroll to position [2070, 0]
click at [480, 285] on icon at bounding box center [485, 290] width 10 height 10
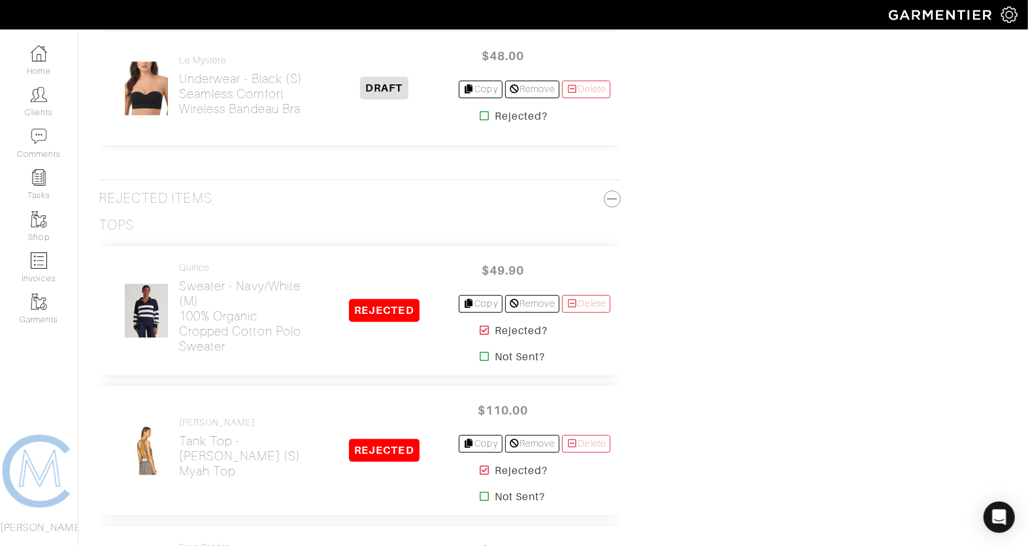
scroll to position [2246, 0]
click at [480, 463] on icon at bounding box center [485, 468] width 10 height 10
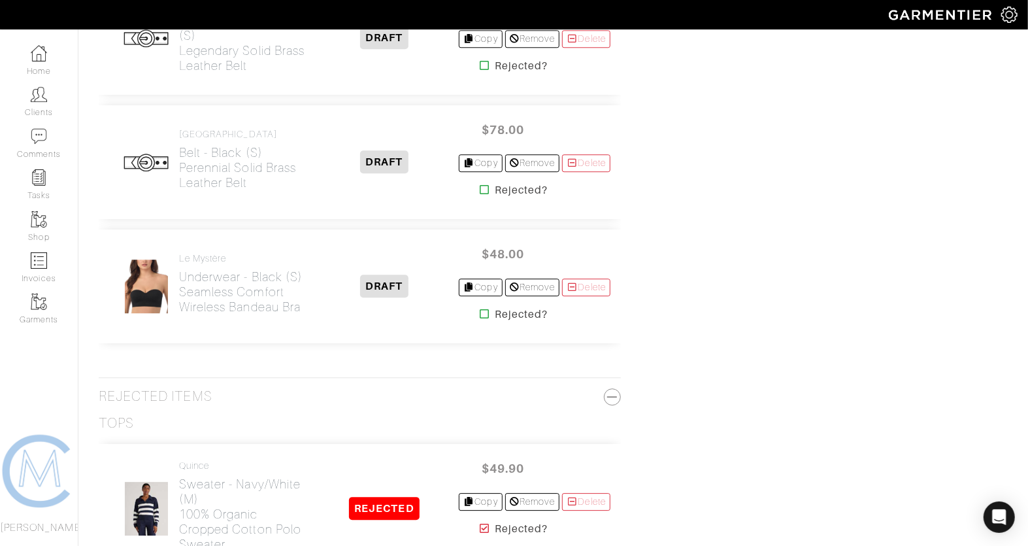
scroll to position [2177, 0]
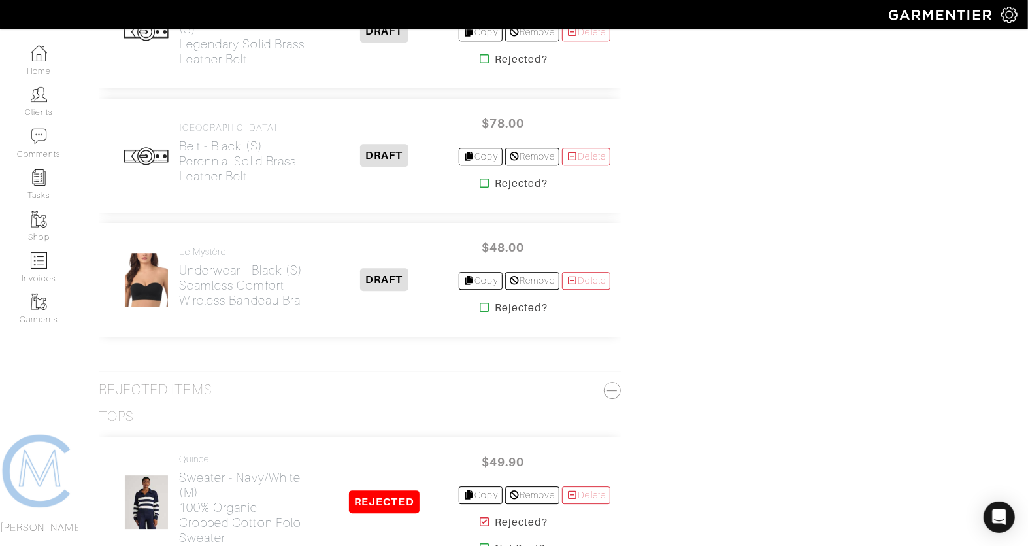
click at [480, 302] on icon at bounding box center [485, 307] width 10 height 10
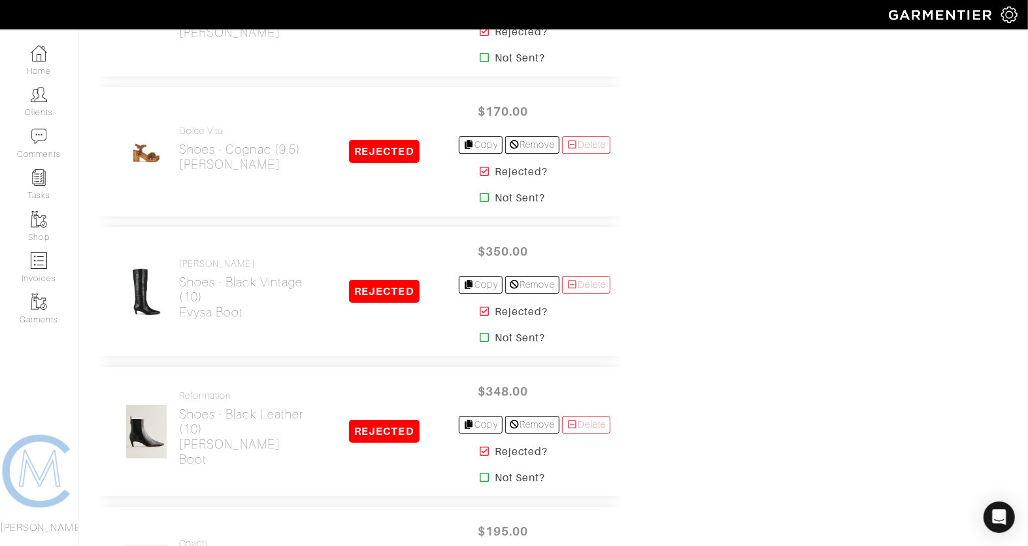
scroll to position [5923, 0]
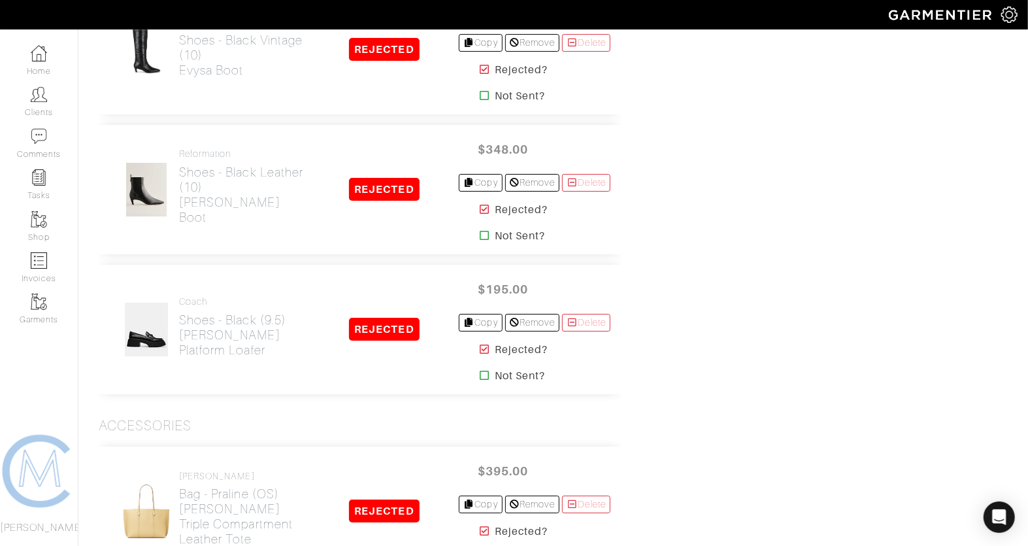
click at [480, 344] on icon at bounding box center [485, 349] width 10 height 10
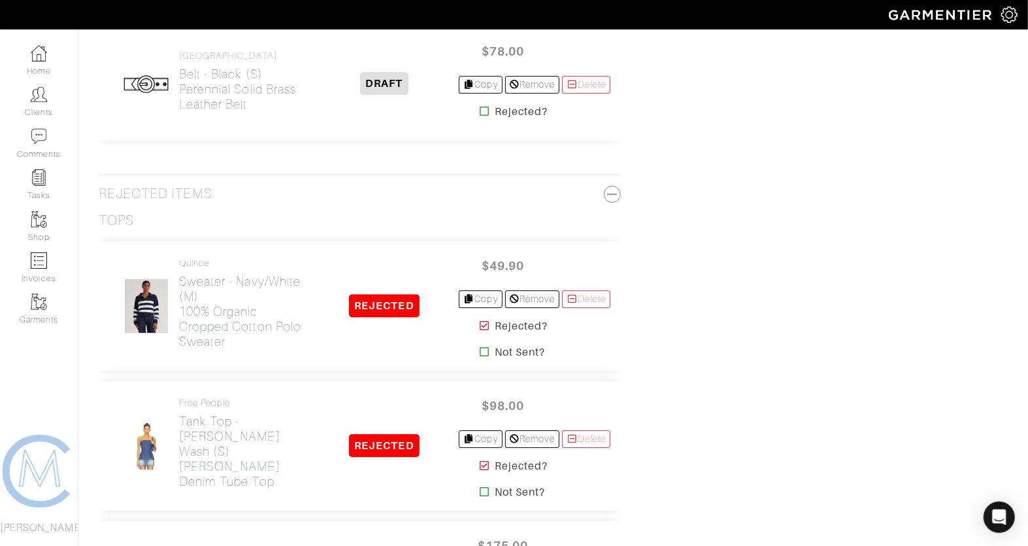
scroll to position [2374, 0]
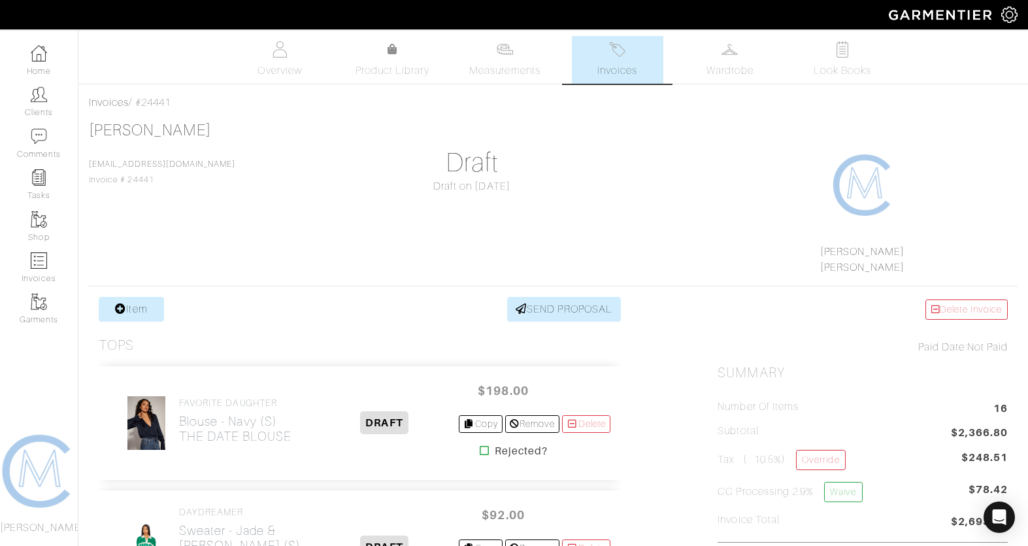
scroll to position [2374, 0]
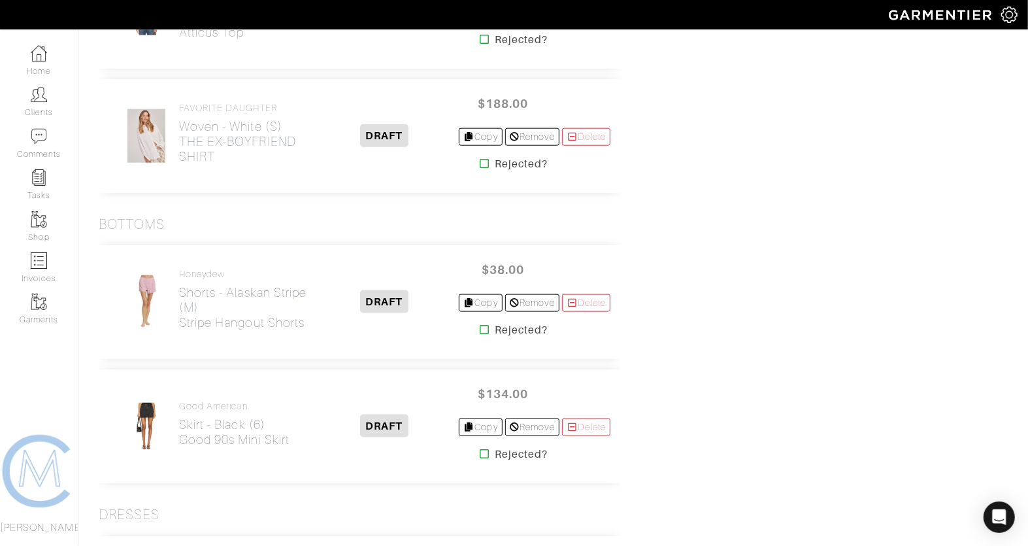
scroll to position [916, 0]
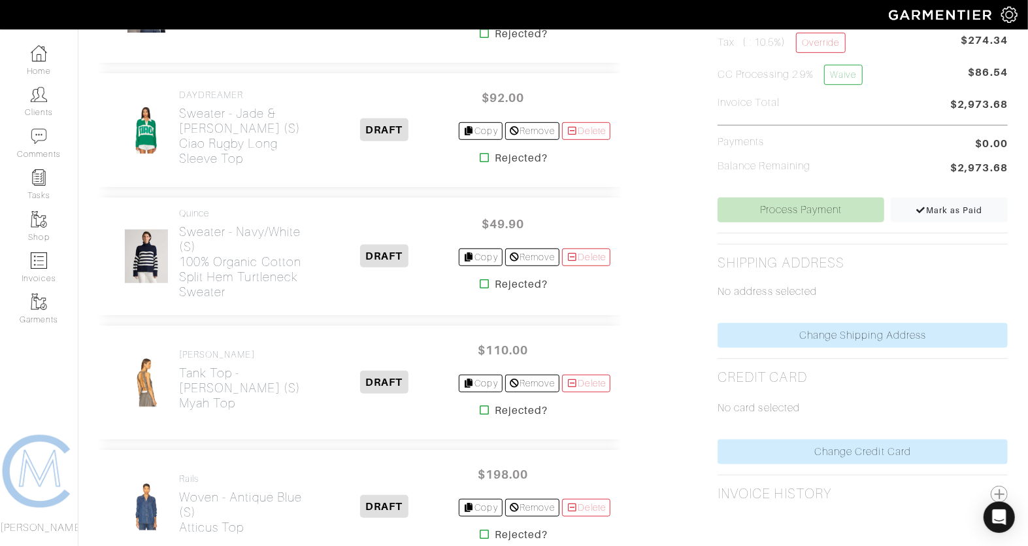
scroll to position [421, 0]
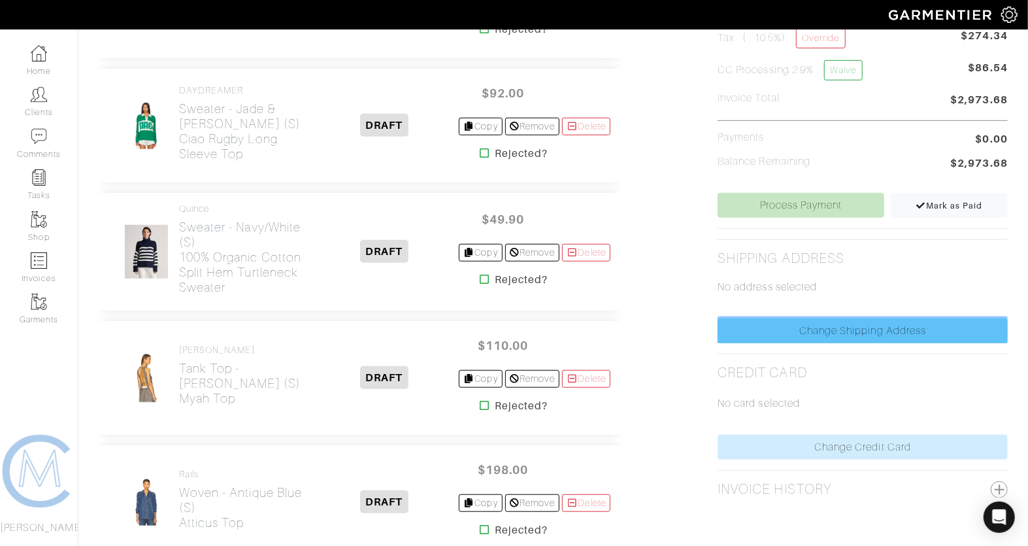
click at [853, 331] on link "Change Shipping Address" at bounding box center [863, 330] width 290 height 25
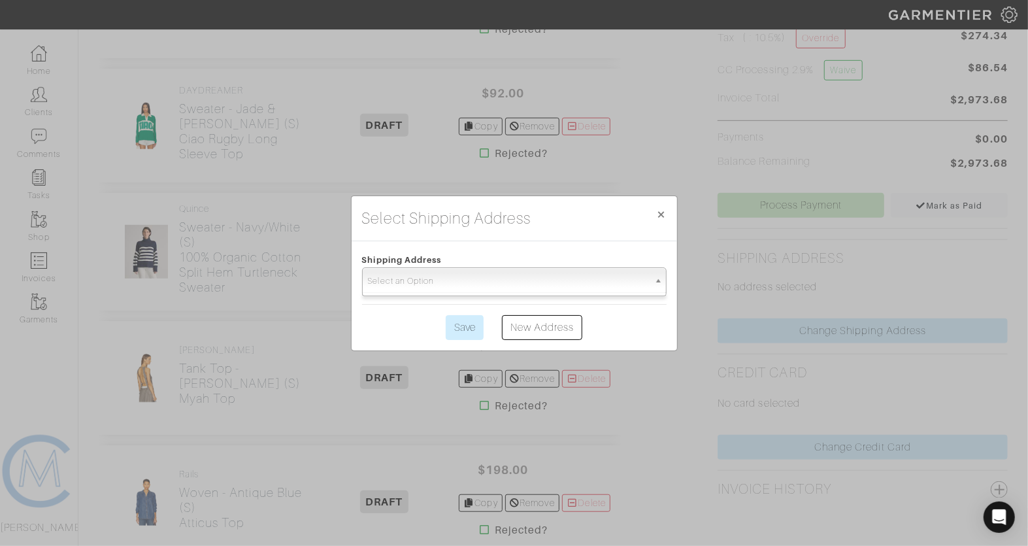
click at [522, 291] on span "Select an Option" at bounding box center [508, 281] width 281 height 26
click at [478, 336] on input "Save" at bounding box center [465, 327] width 38 height 25
click at [544, 334] on link "New Address" at bounding box center [542, 327] width 81 height 25
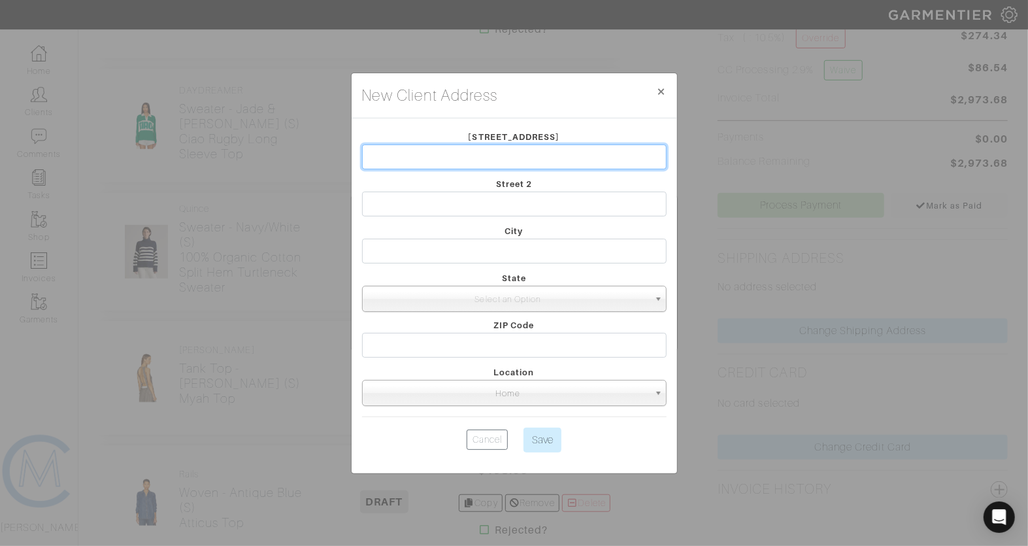
click at [507, 156] on input "text" at bounding box center [514, 156] width 305 height 25
type input "750 pier st"
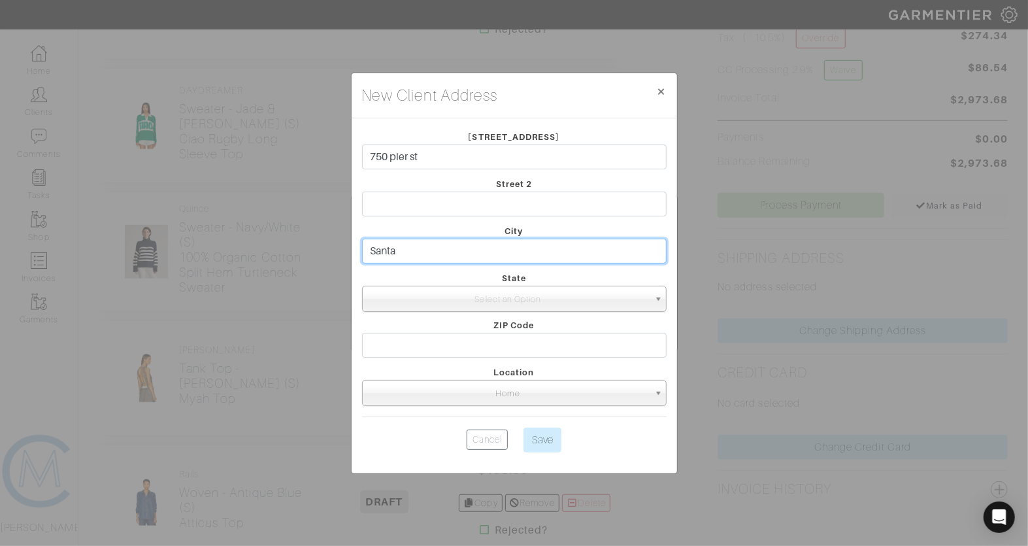
type input "Santa Monica"
click at [499, 301] on span "Select an Option" at bounding box center [508, 299] width 281 height 26
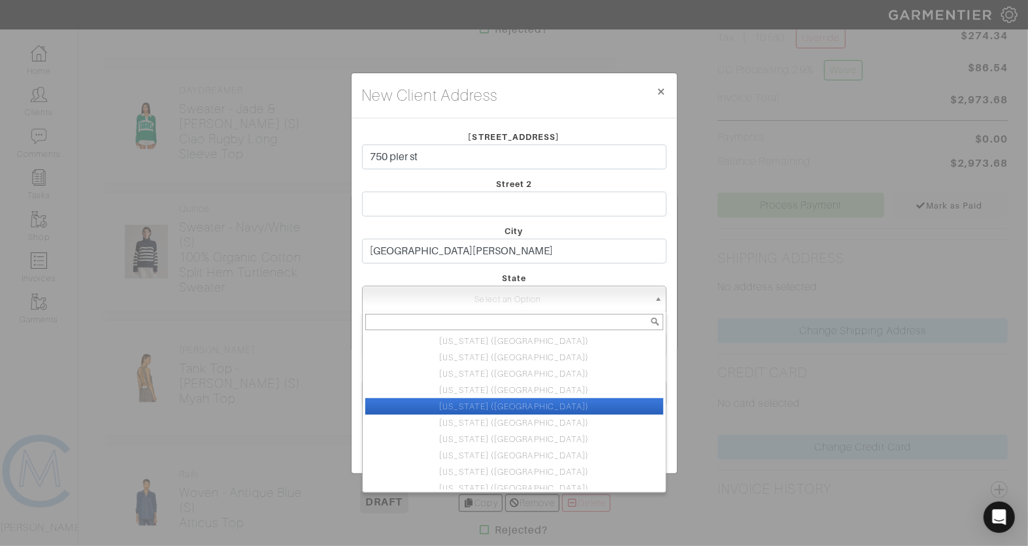
click at [492, 412] on li "New Jersey (NJ)" at bounding box center [514, 406] width 298 height 16
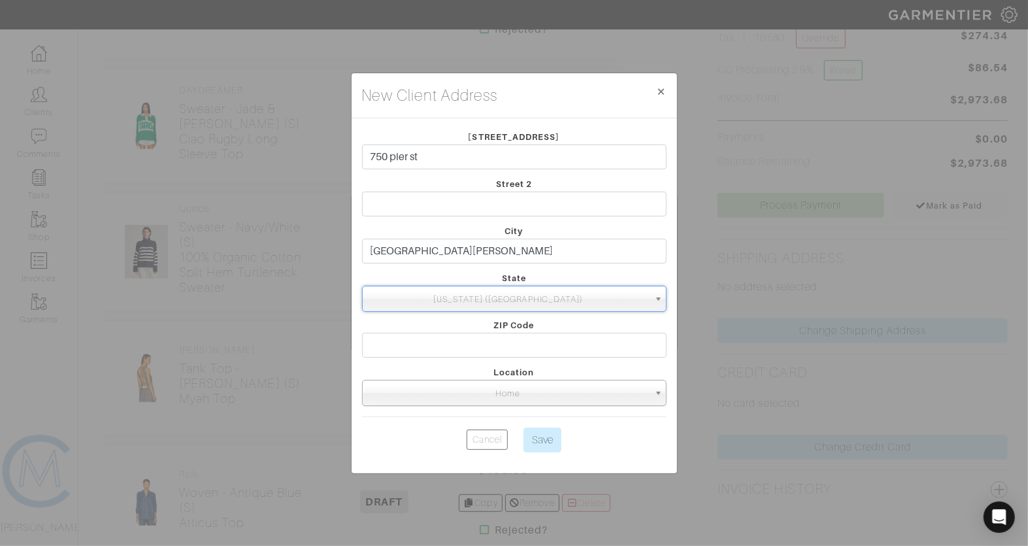
click at [492, 412] on form "Street 1 750 pier st Street 2 City Santa Monica State Illinois (IL) New York (N…" at bounding box center [514, 293] width 305 height 329
click at [492, 296] on span "New Jersey (NJ)" at bounding box center [508, 299] width 281 height 26
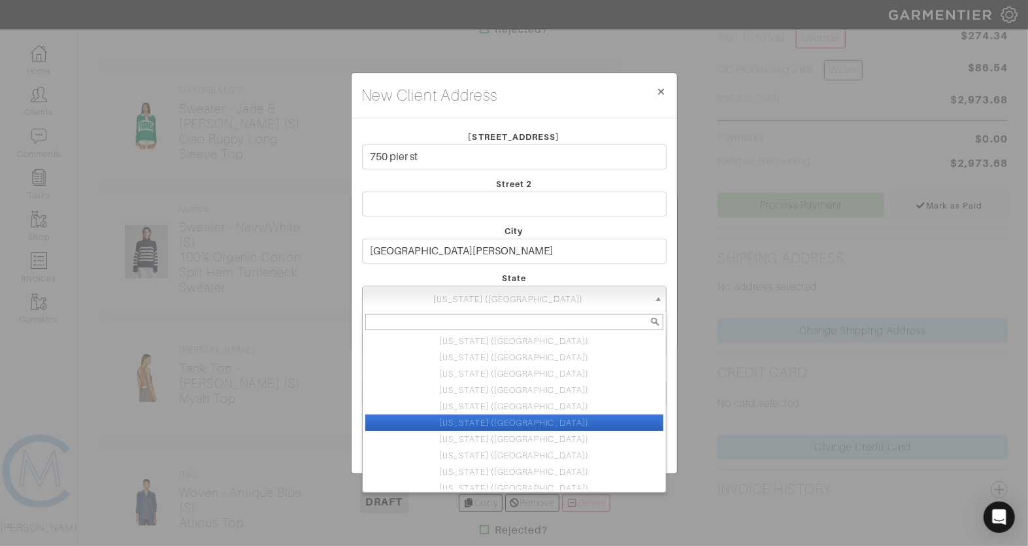
click at [481, 429] on li "California (CA)" at bounding box center [514, 422] width 298 height 16
select select "6"
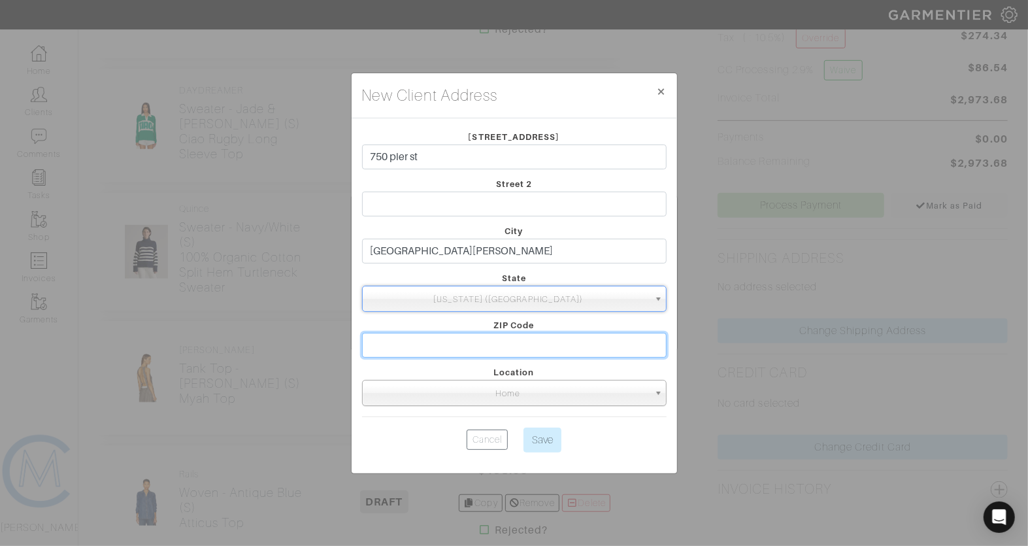
click at [467, 340] on input "text" at bounding box center [514, 345] width 305 height 25
type input "90405"
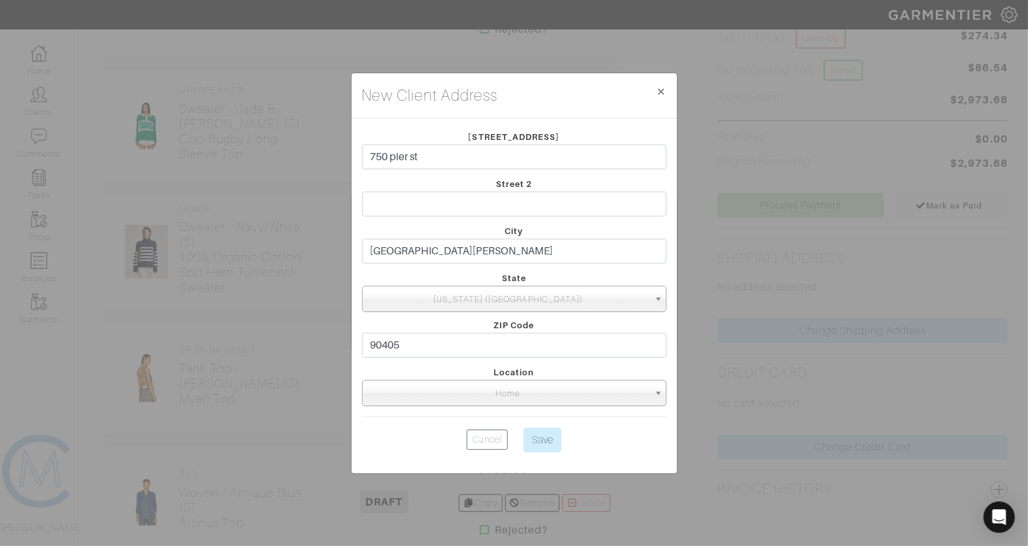
click at [480, 402] on span "Home" at bounding box center [508, 393] width 281 height 26
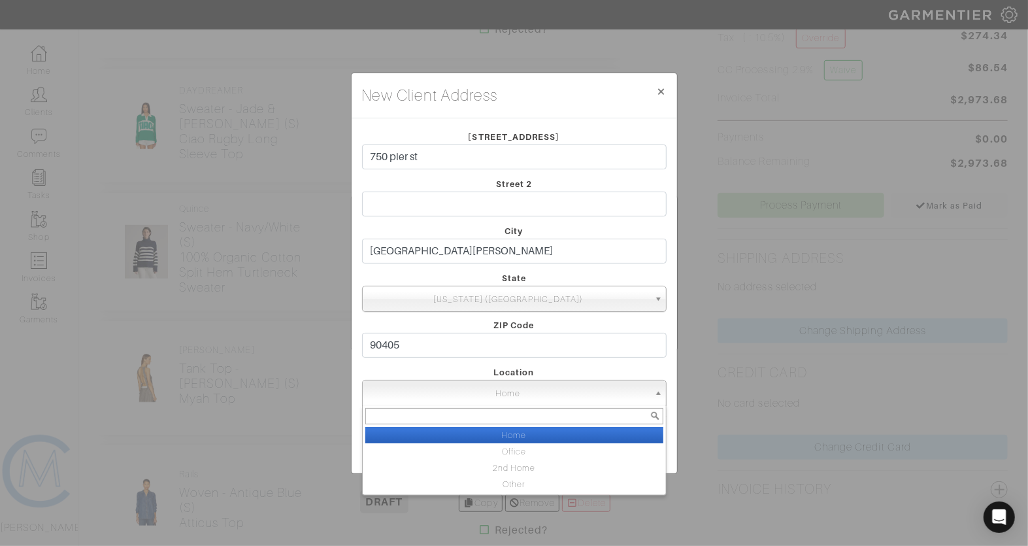
click at [480, 402] on span "Home" at bounding box center [508, 393] width 281 height 26
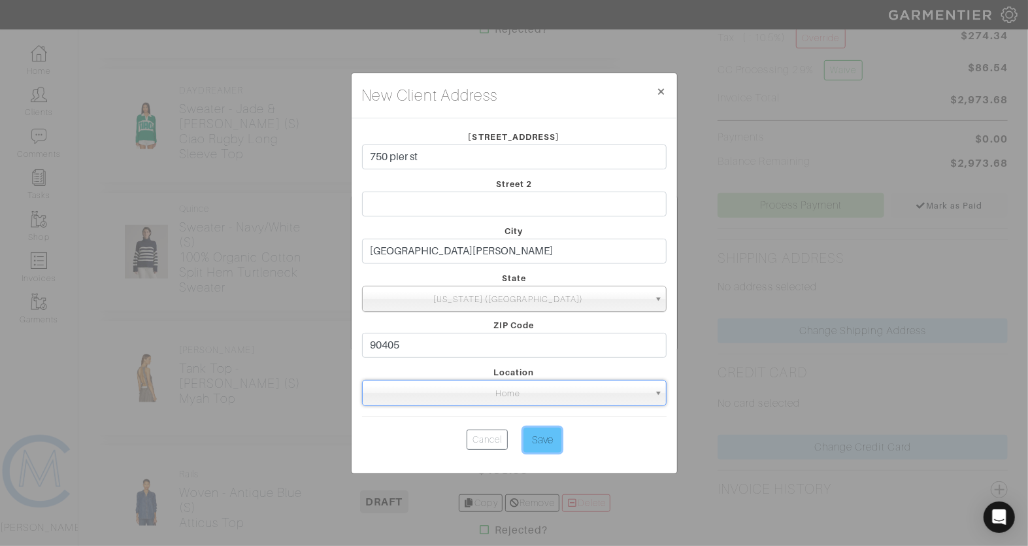
click at [534, 440] on input "Save" at bounding box center [542, 439] width 38 height 25
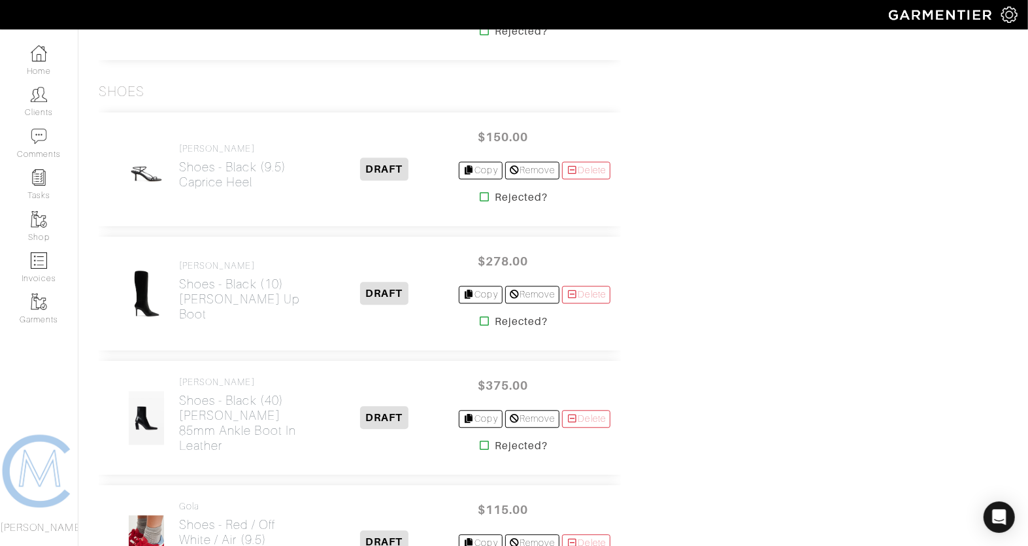
scroll to position [1799, 0]
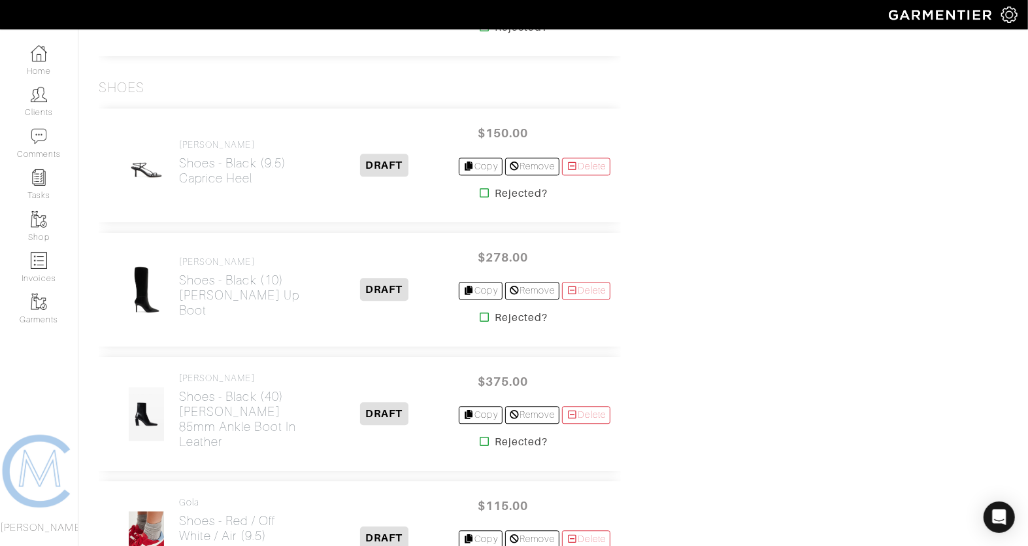
click at [480, 312] on icon at bounding box center [485, 317] width 10 height 10
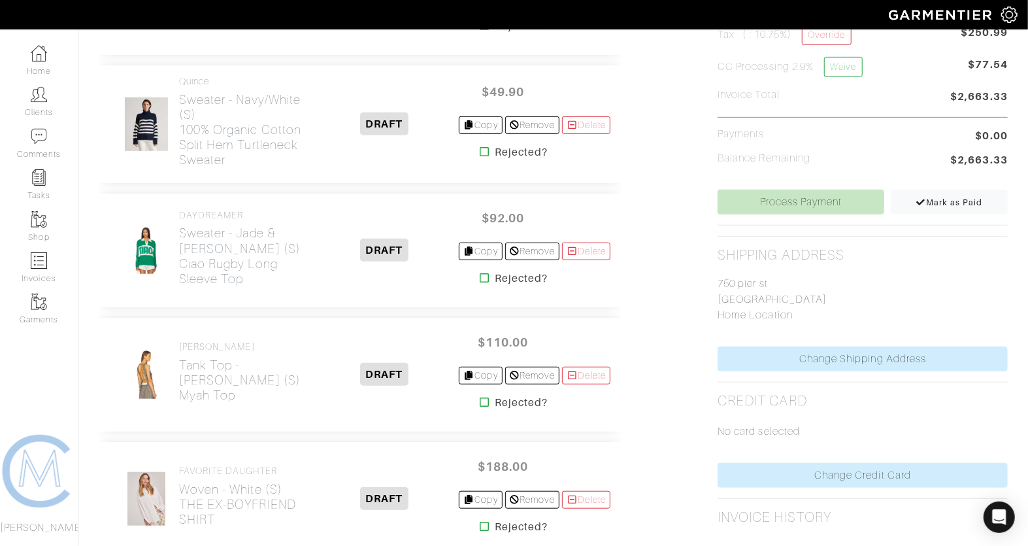
scroll to position [382, 0]
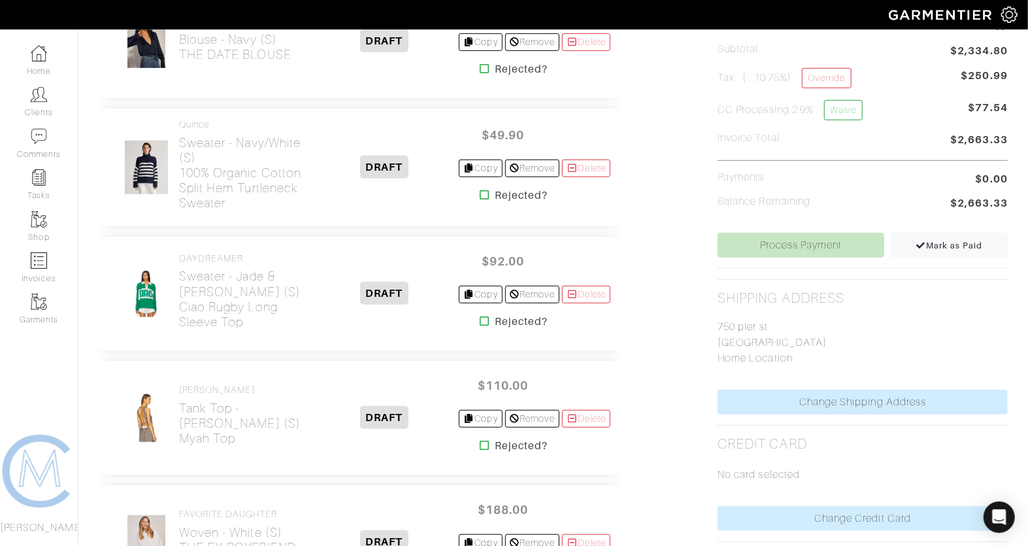
click at [480, 195] on icon at bounding box center [485, 195] width 10 height 10
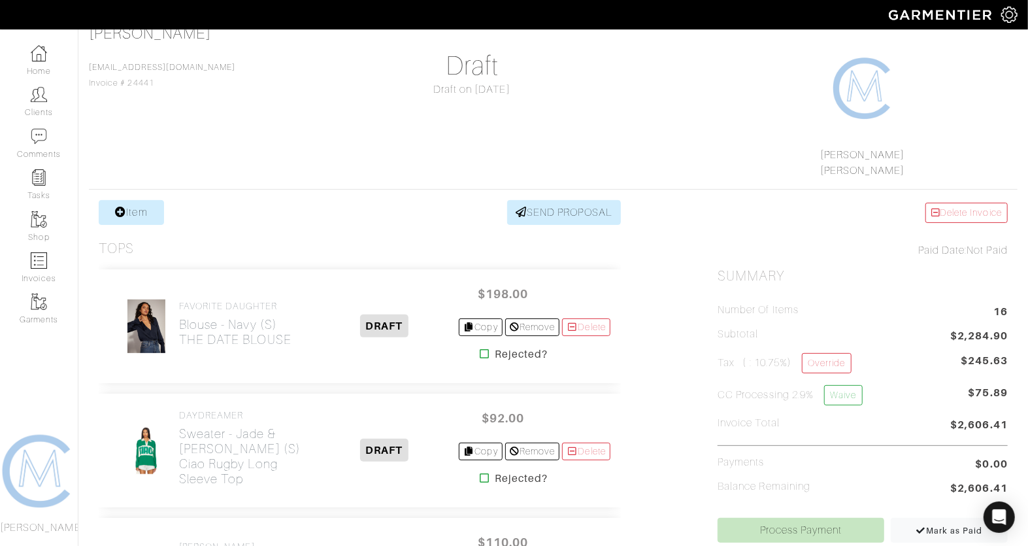
scroll to position [95, 0]
click at [480, 355] on icon at bounding box center [485, 355] width 10 height 10
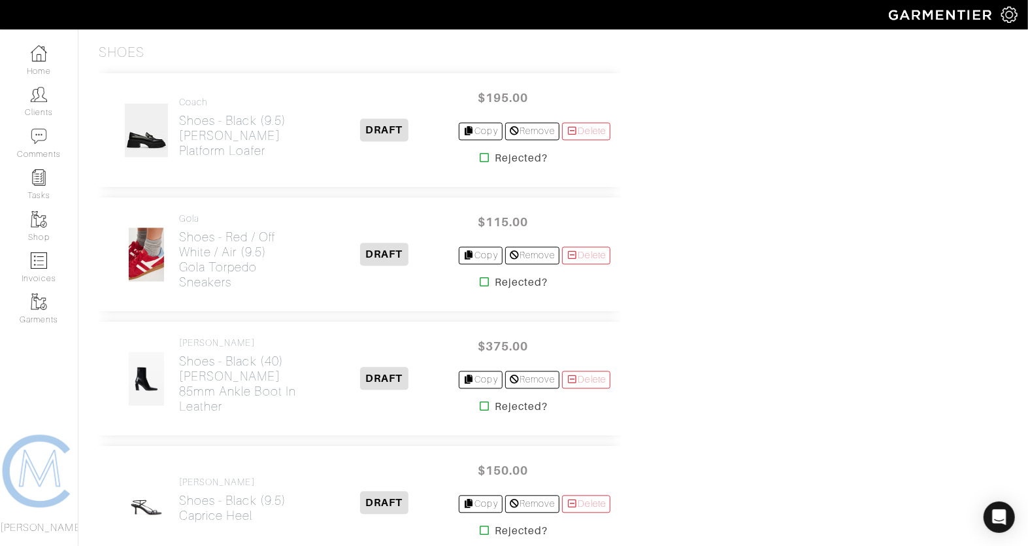
scroll to position [1583, 0]
click at [480, 154] on icon at bounding box center [485, 157] width 10 height 10
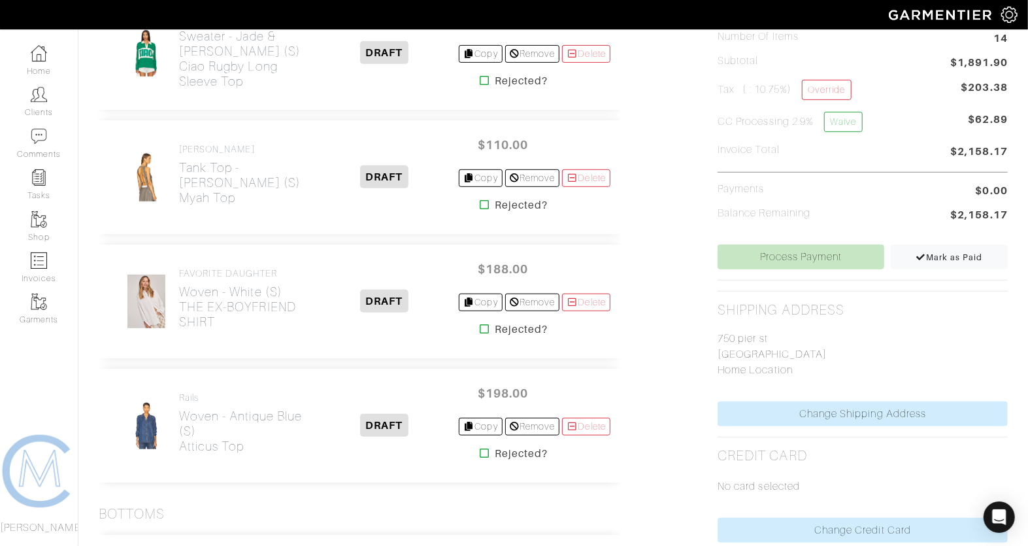
scroll to position [372, 0]
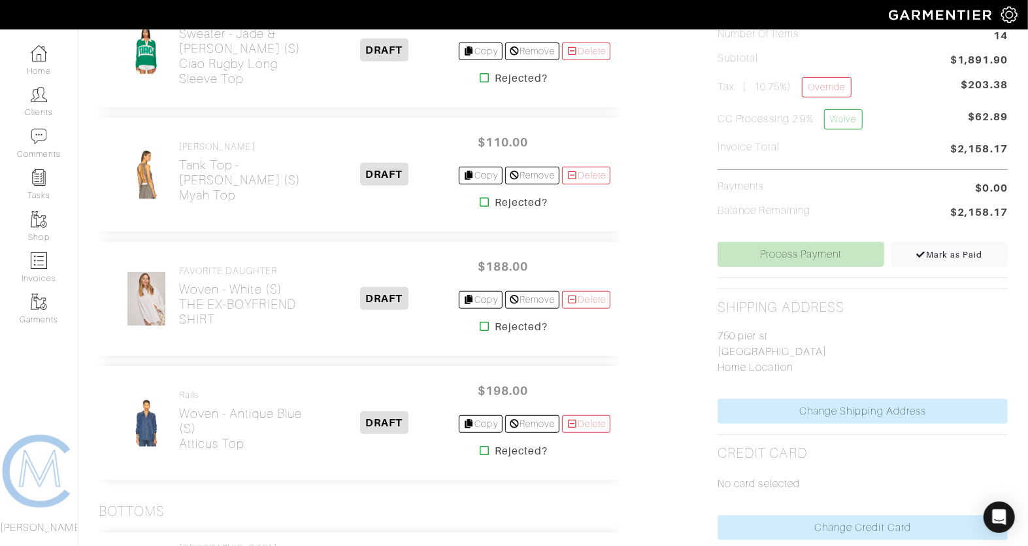
click at [480, 323] on icon at bounding box center [485, 326] width 10 height 10
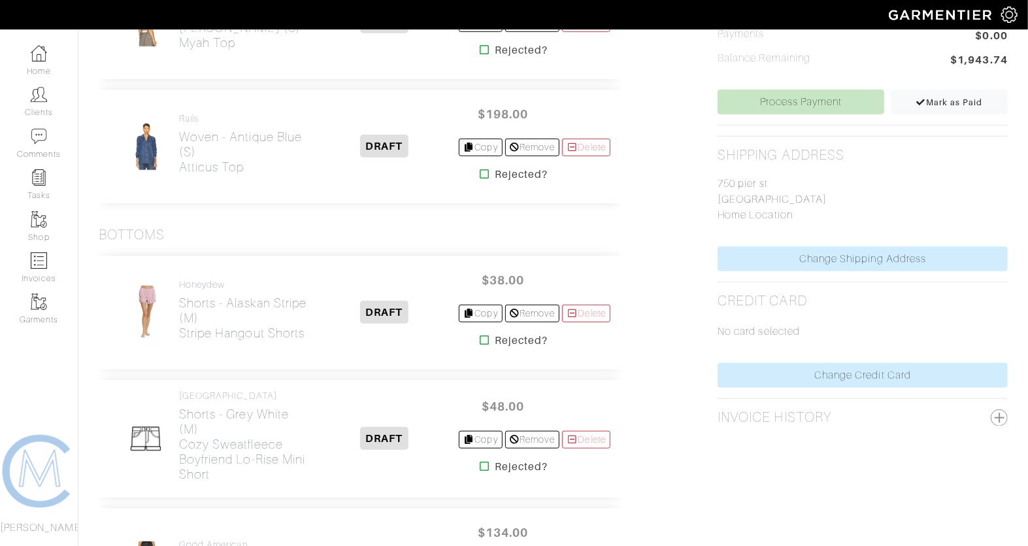
scroll to position [546, 0]
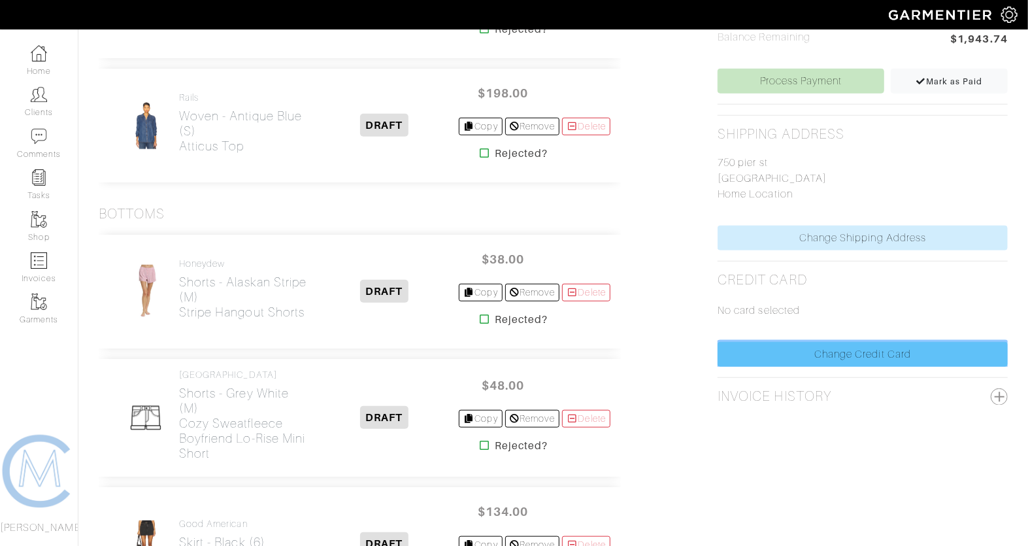
click at [870, 346] on link "Change Credit Card" at bounding box center [863, 354] width 290 height 25
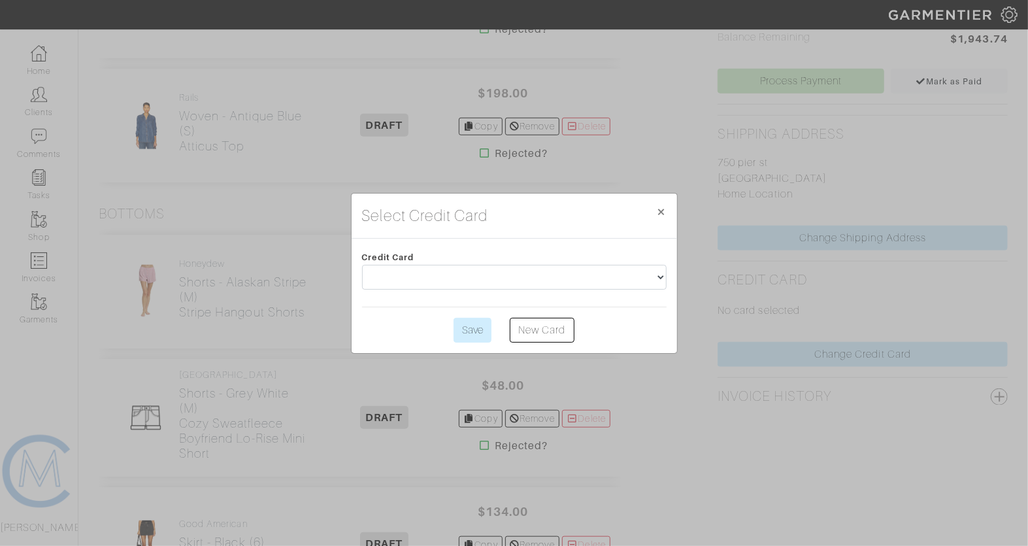
click at [481, 291] on div "Credit Card" at bounding box center [514, 272] width 324 height 47
click at [525, 332] on link "New Card" at bounding box center [542, 330] width 64 height 25
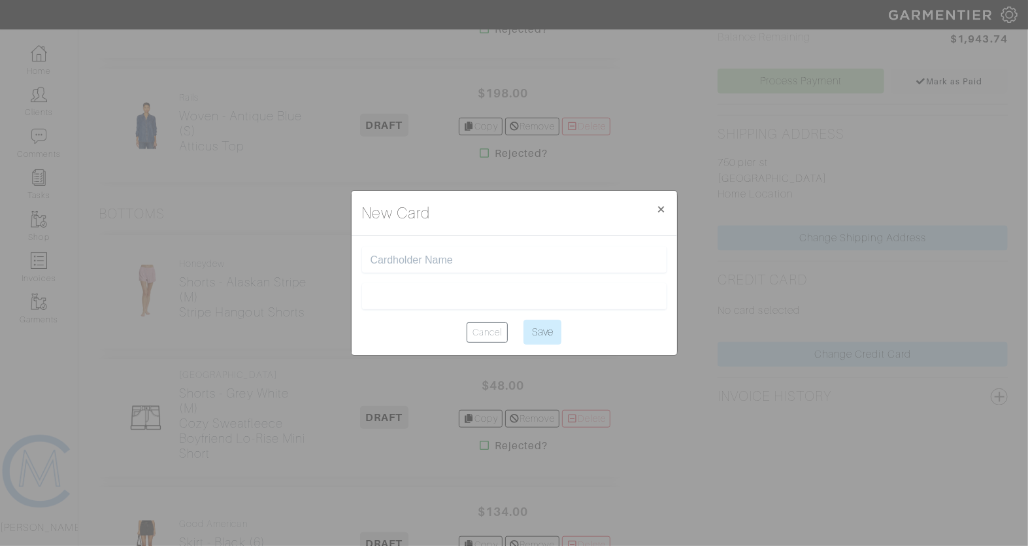
click at [494, 263] on input "text" at bounding box center [515, 260] width 288 height 12
type input "[PERSON_NAME]"
click at [507, 288] on div at bounding box center [514, 296] width 305 height 26
click at [451, 231] on div "New Card × Close" at bounding box center [514, 213] width 325 height 45
click at [461, 235] on div "New Card × Close" at bounding box center [514, 213] width 325 height 45
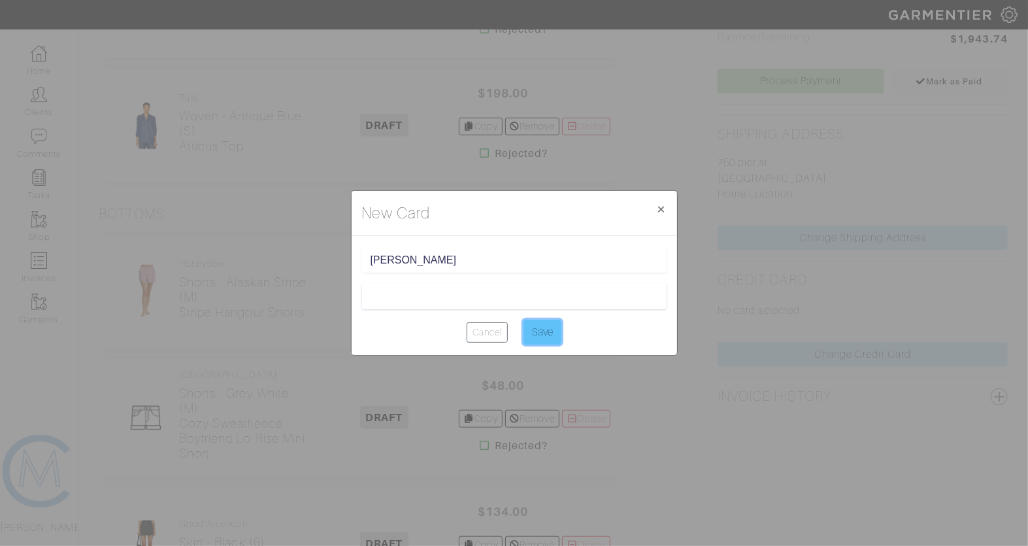
click at [536, 327] on input "Save" at bounding box center [542, 332] width 38 height 25
type input "Saving..."
